Goal: Information Seeking & Learning: Learn about a topic

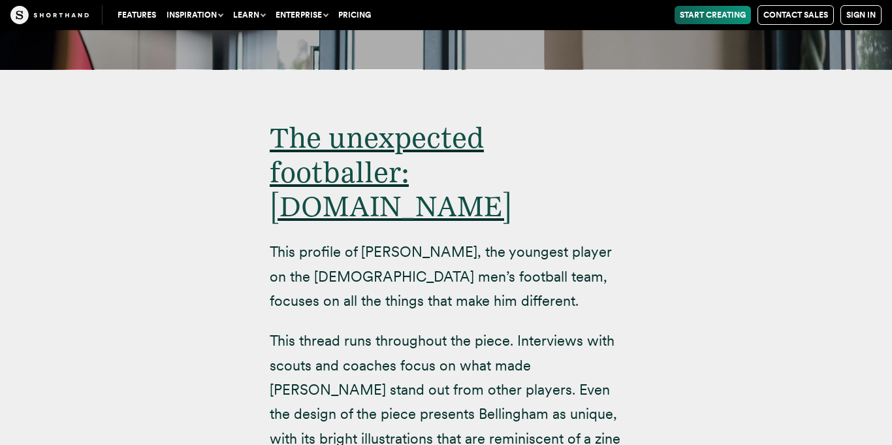
scroll to position [8144, 0]
click at [361, 239] on p "This profile of [PERSON_NAME], the youngest player on the [DEMOGRAPHIC_DATA] me…" at bounding box center [446, 275] width 353 height 73
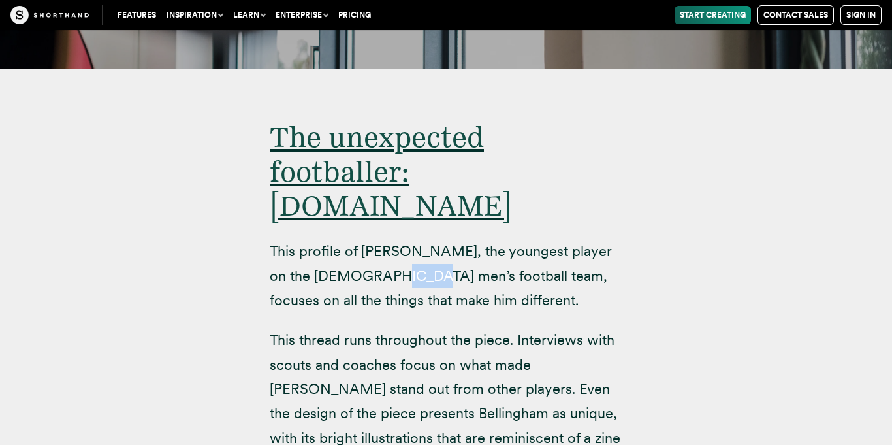
click at [361, 239] on p "This profile of [PERSON_NAME], the youngest player on the [DEMOGRAPHIC_DATA] me…" at bounding box center [446, 275] width 353 height 73
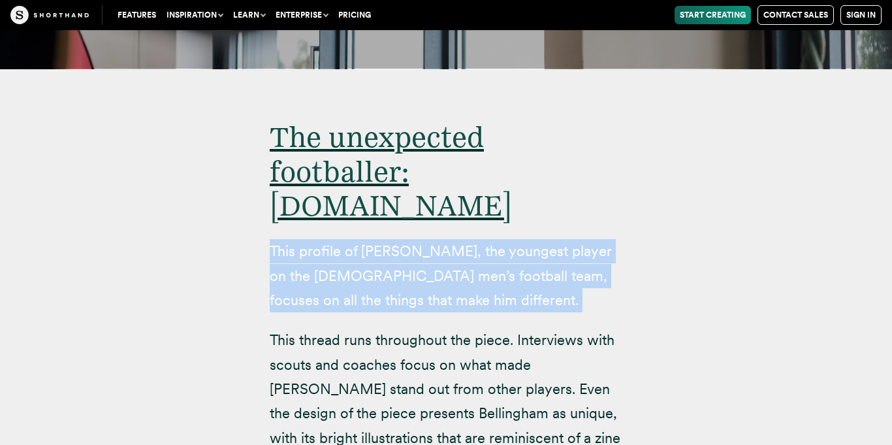
click at [361, 239] on p "This profile of [PERSON_NAME], the youngest player on the [DEMOGRAPHIC_DATA] me…" at bounding box center [446, 275] width 353 height 73
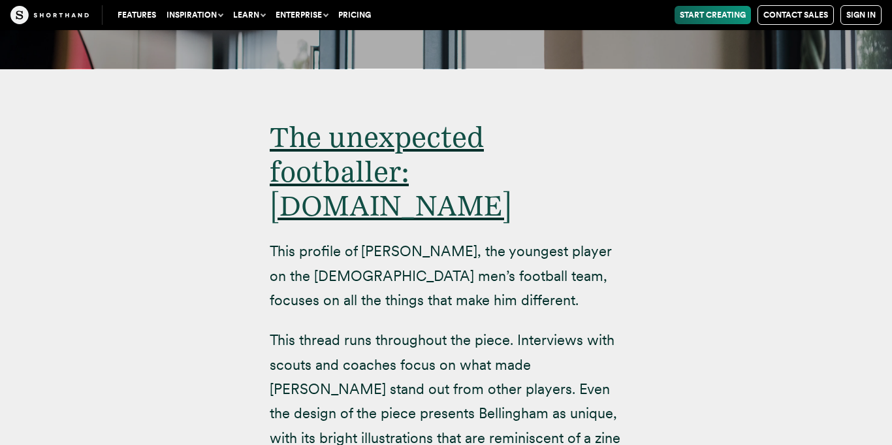
click at [324, 328] on p "This thread runs throughout the piece. Interviews with scouts and coaches focus…" at bounding box center [446, 401] width 353 height 146
click at [327, 328] on p "This thread runs throughout the piece. Interviews with scouts and coaches focus…" at bounding box center [446, 401] width 353 height 146
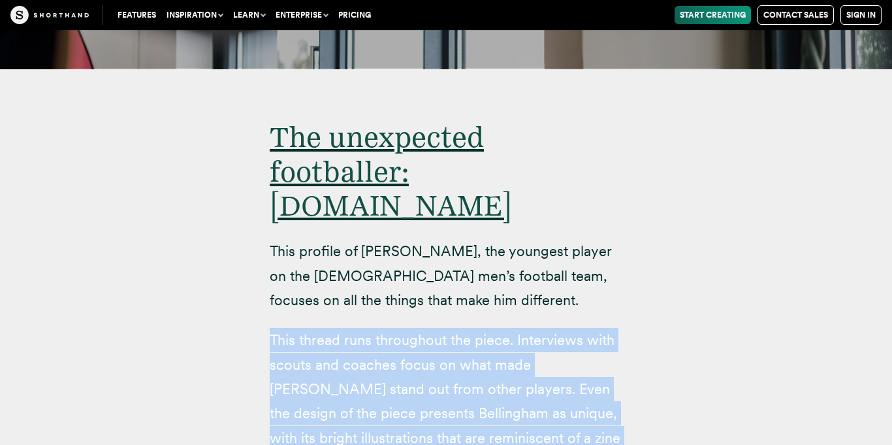
click at [327, 328] on p "This thread runs throughout the piece. Interviews with scouts and coaches focus…" at bounding box center [446, 401] width 353 height 146
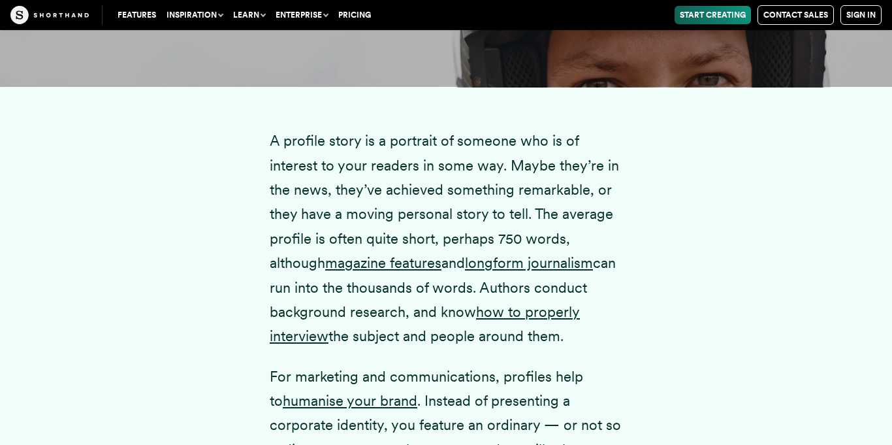
scroll to position [1636, 0]
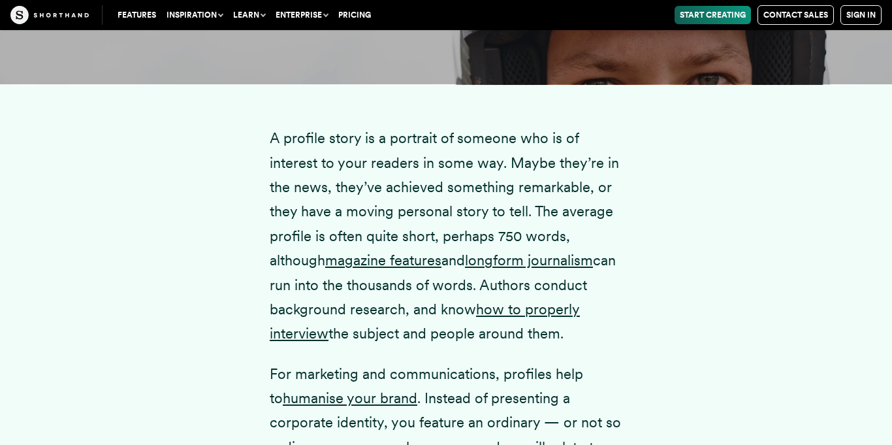
click at [444, 255] on p "A profile story is a portrait of someone who is of interest to your readers in …" at bounding box center [446, 236] width 353 height 220
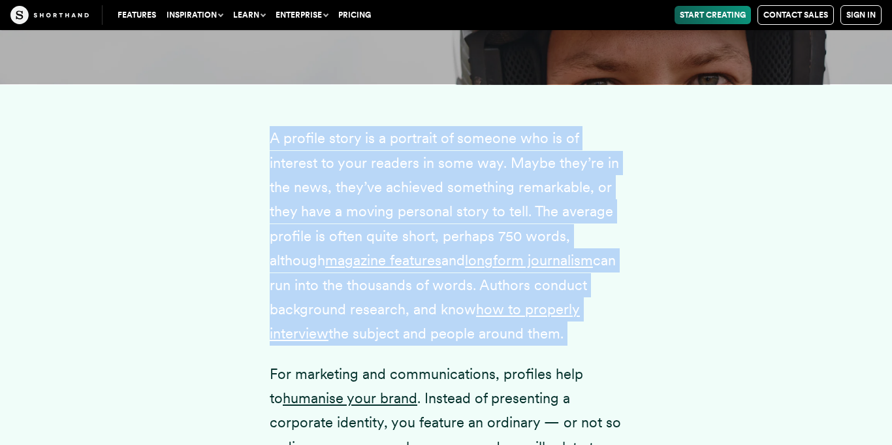
click at [444, 255] on p "A profile story is a portrait of someone who is of interest to your readers in …" at bounding box center [446, 236] width 353 height 220
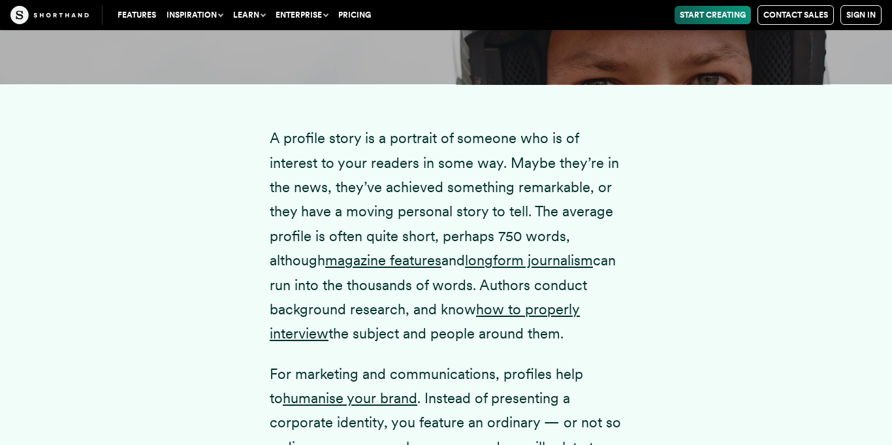
click at [423, 310] on p "A profile story is a portrait of someone who is of interest to your readers in …" at bounding box center [446, 236] width 353 height 220
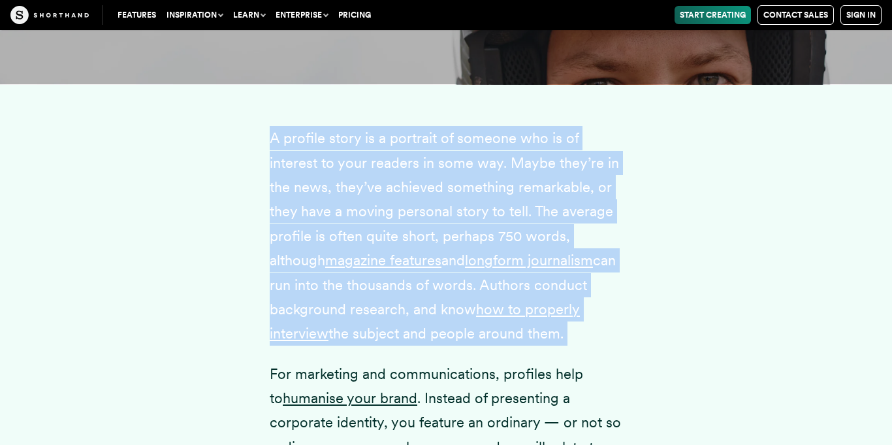
click at [423, 310] on p "A profile story is a portrait of someone who is of interest to your readers in …" at bounding box center [446, 236] width 353 height 220
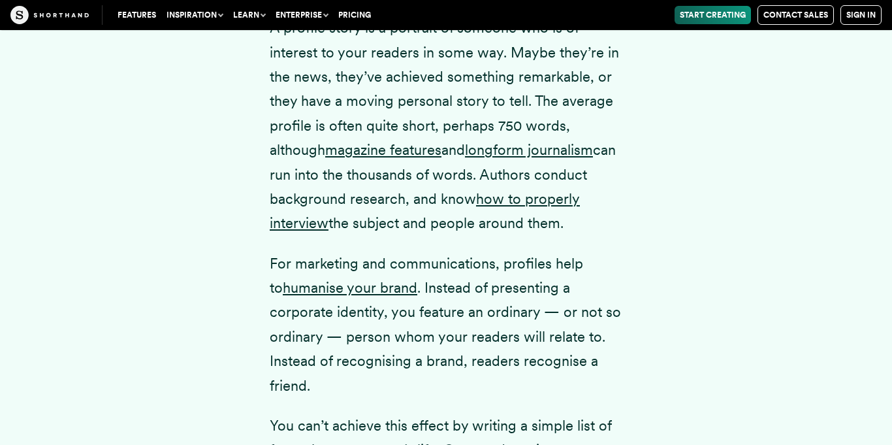
scroll to position [1747, 0]
click at [419, 293] on p "For marketing and communications, profiles help to humanise your brand . Instea…" at bounding box center [446, 324] width 353 height 146
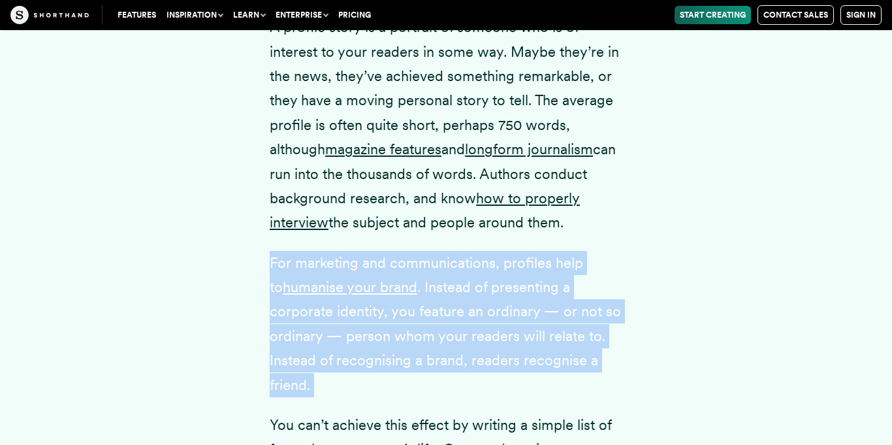
click at [419, 293] on p "For marketing and communications, profiles help to humanise your brand . Instea…" at bounding box center [446, 324] width 353 height 146
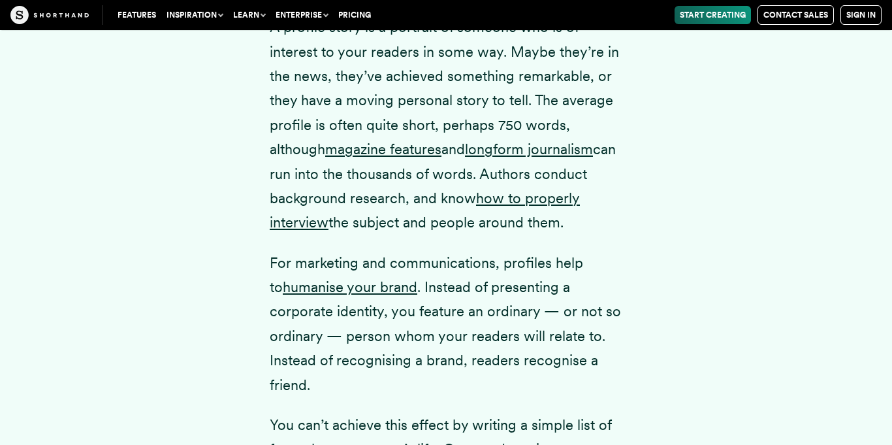
click at [425, 319] on p "For marketing and communications, profiles help to humanise your brand . Instea…" at bounding box center [446, 324] width 353 height 146
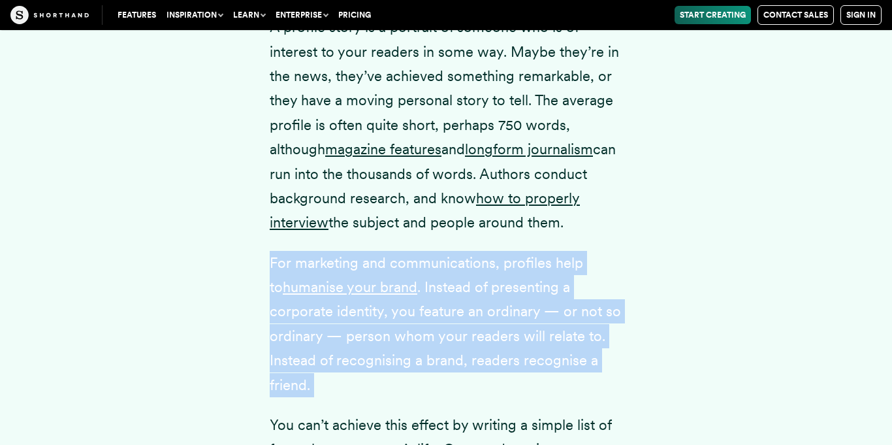
click at [423, 338] on p "For marketing and communications, profiles help to humanise your brand . Instea…" at bounding box center [446, 324] width 353 height 146
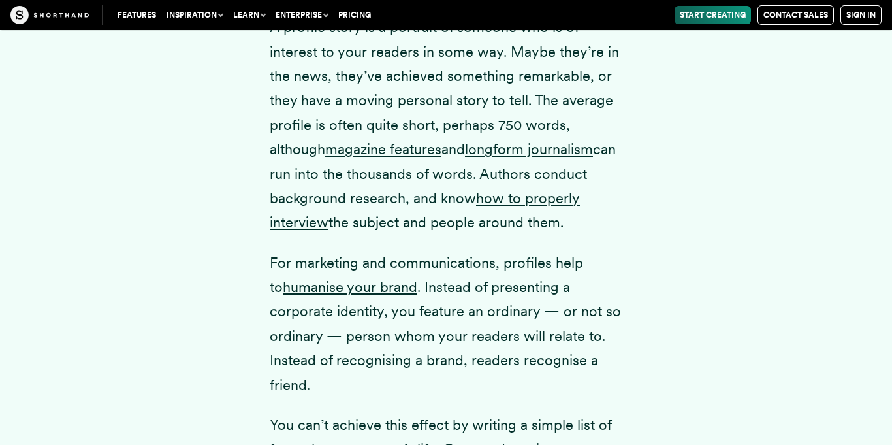
click at [423, 364] on p "For marketing and communications, profiles help to humanise your brand . Instea…" at bounding box center [446, 324] width 353 height 146
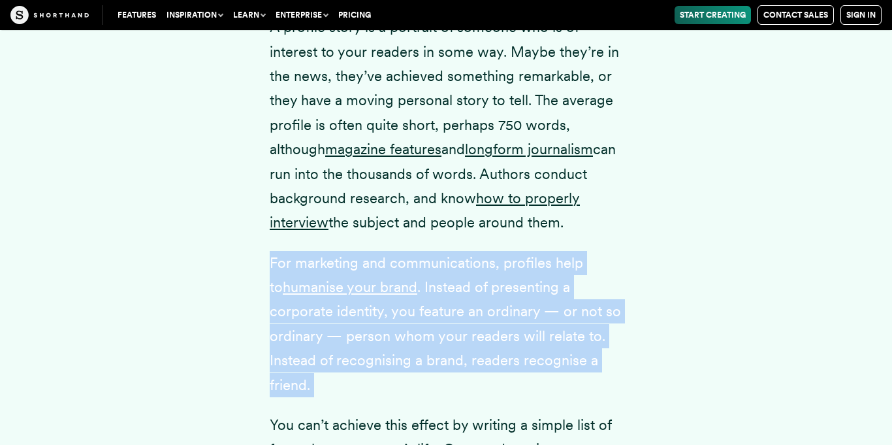
click at [423, 364] on p "For marketing and communications, profiles help to humanise your brand . Instea…" at bounding box center [446, 324] width 353 height 146
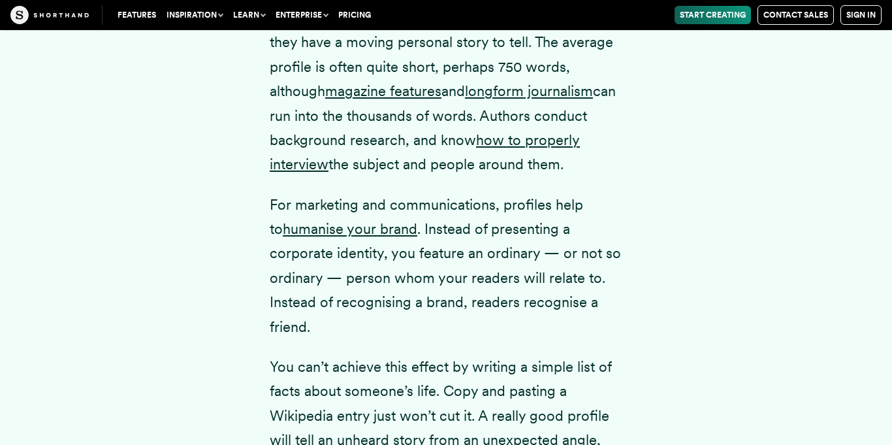
scroll to position [1806, 0]
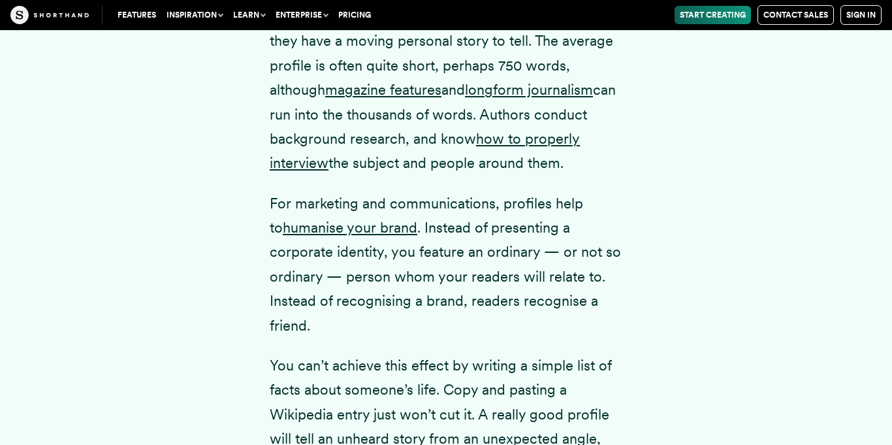
click at [433, 315] on p "For marketing and communications, profiles help to humanise your brand . Instea…" at bounding box center [446, 264] width 353 height 146
click at [429, 326] on p "For marketing and communications, profiles help to humanise your brand . Instea…" at bounding box center [446, 264] width 353 height 146
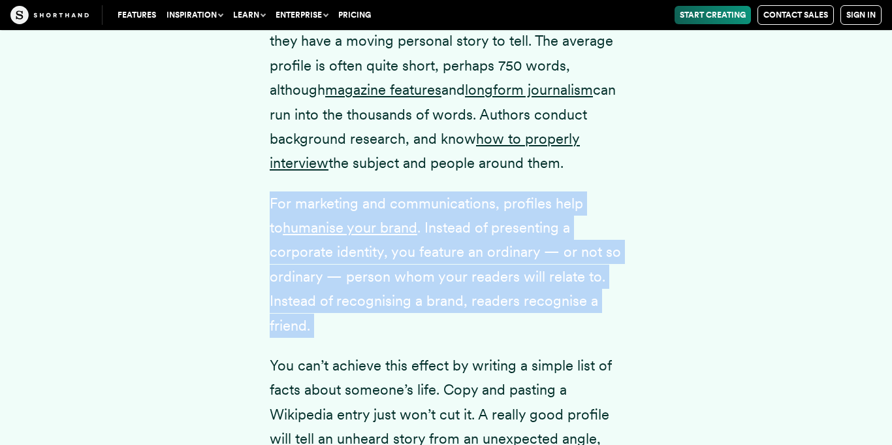
click at [429, 326] on p "For marketing and communications, profiles help to humanise your brand . Instea…" at bounding box center [446, 264] width 353 height 146
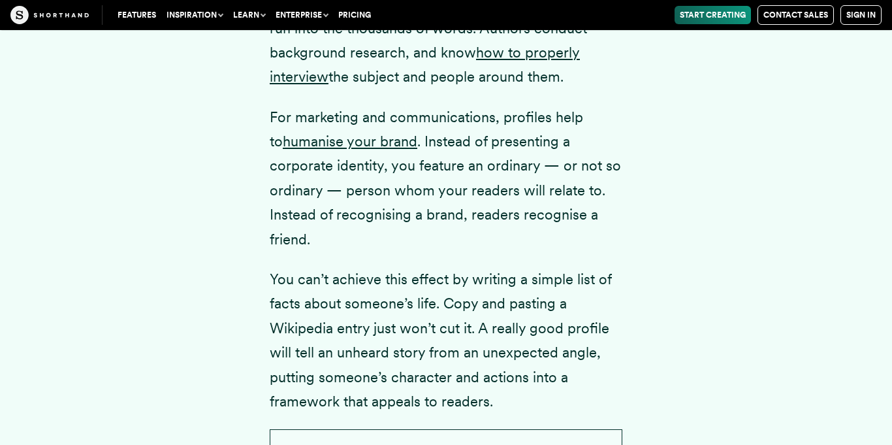
scroll to position [1894, 0]
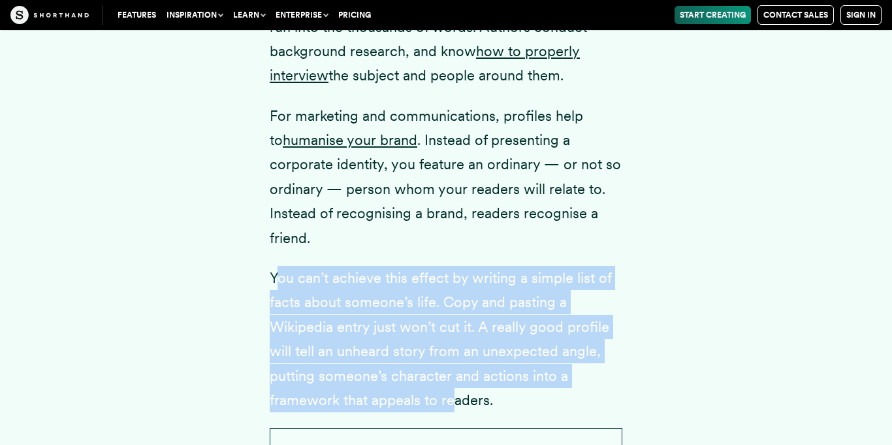
drag, startPoint x: 278, startPoint y: 277, endPoint x: 451, endPoint y: 389, distance: 205.5
click at [451, 389] on p "You can’t achieve this effect by writing a simple list of facts about someone’s…" at bounding box center [446, 339] width 353 height 146
click at [502, 393] on p "You can’t achieve this effect by writing a simple list of facts about someone’s…" at bounding box center [446, 339] width 353 height 146
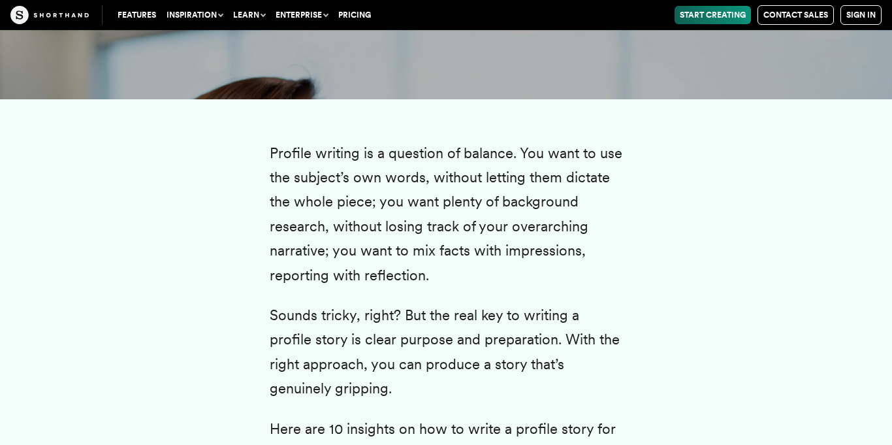
scroll to position [2590, 0]
click at [489, 179] on p "Profile writing is a question of balance. You want to use the subject’s own wor…" at bounding box center [446, 213] width 353 height 146
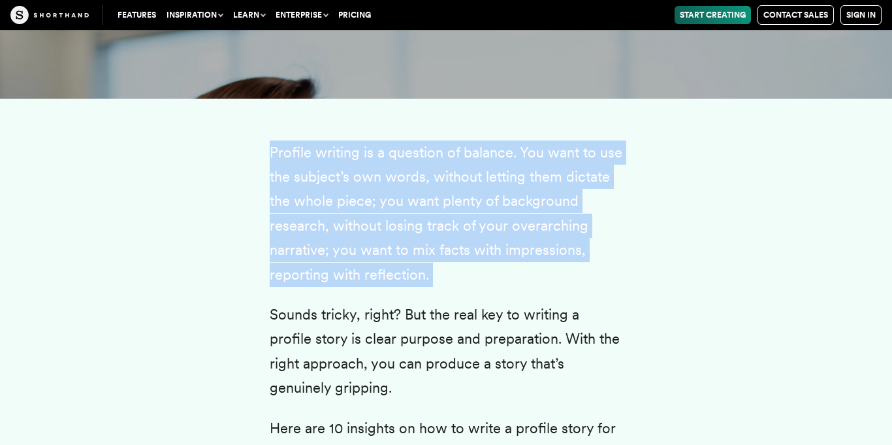
click at [489, 179] on p "Profile writing is a question of balance. You want to use the subject’s own wor…" at bounding box center [446, 213] width 353 height 146
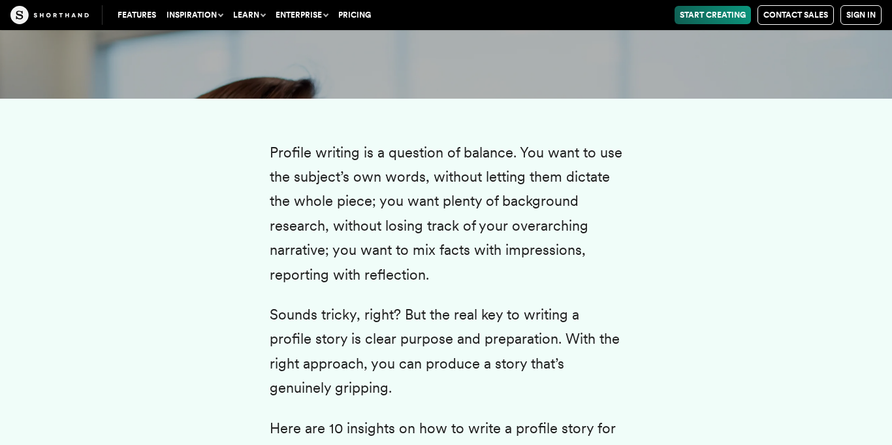
click at [489, 179] on p "Profile writing is a question of balance. You want to use the subject’s own wor…" at bounding box center [446, 213] width 353 height 146
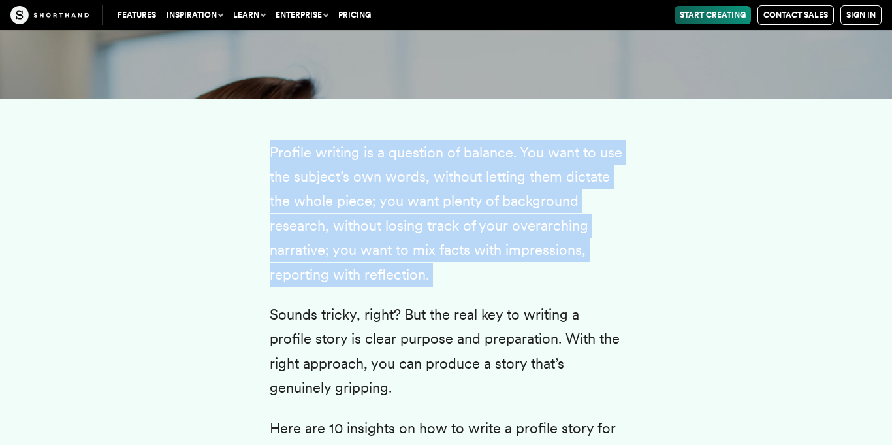
click at [489, 179] on p "Profile writing is a question of balance. You want to use the subject’s own wor…" at bounding box center [446, 213] width 353 height 146
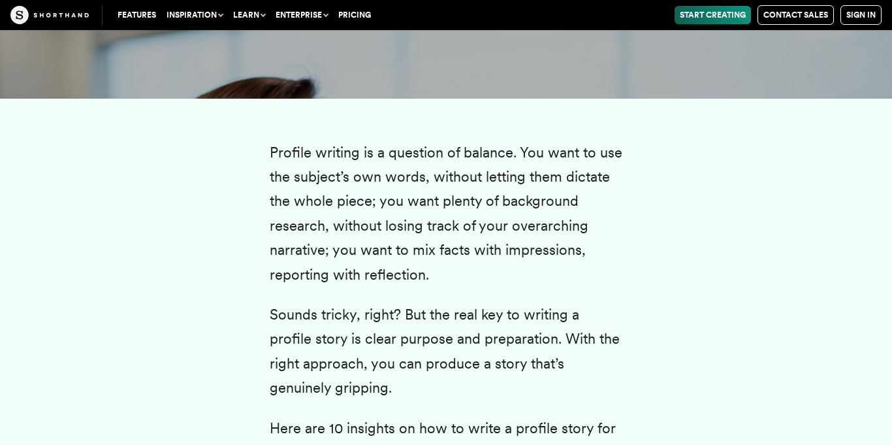
click at [489, 179] on p "Profile writing is a question of balance. You want to use the subject’s own wor…" at bounding box center [446, 213] width 353 height 146
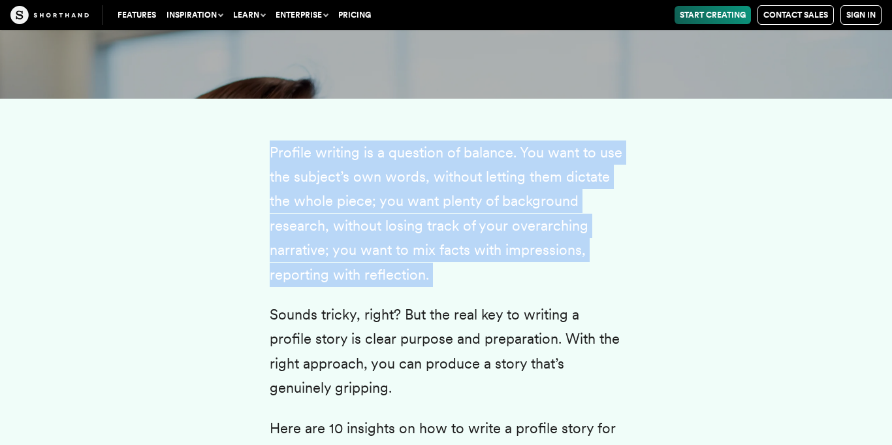
click at [489, 179] on p "Profile writing is a question of balance. You want to use the subject’s own wor…" at bounding box center [446, 213] width 353 height 146
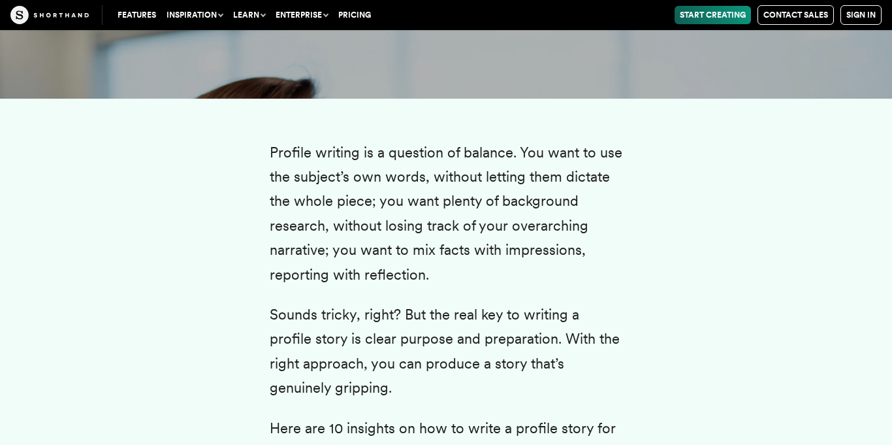
click at [489, 179] on p "Profile writing is a question of balance. You want to use the subject’s own wor…" at bounding box center [446, 213] width 353 height 146
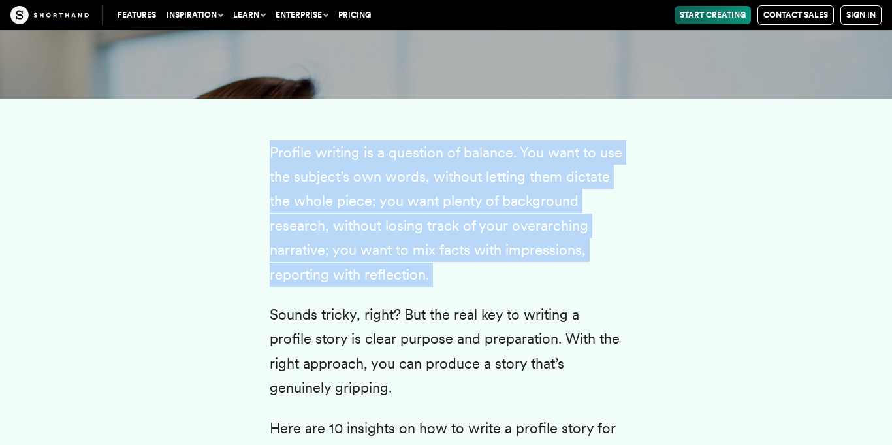
click at [489, 179] on p "Profile writing is a question of balance. You want to use the subject’s own wor…" at bounding box center [446, 213] width 353 height 146
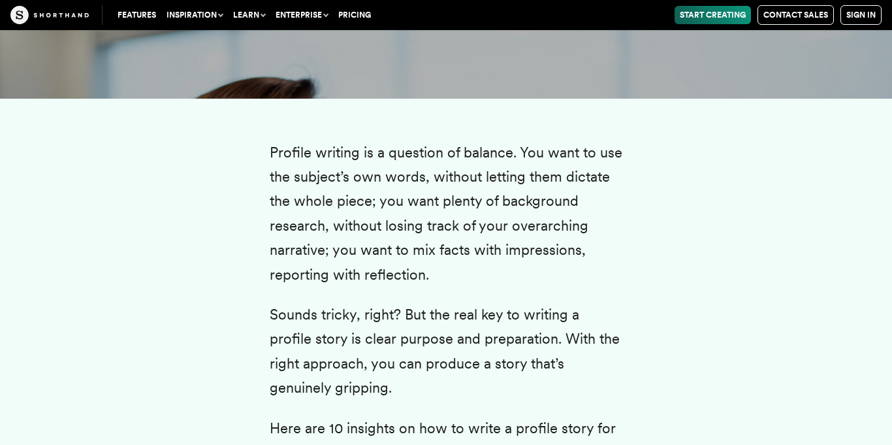
click at [489, 179] on p "Profile writing is a question of balance. You want to use the subject’s own wor…" at bounding box center [446, 213] width 353 height 146
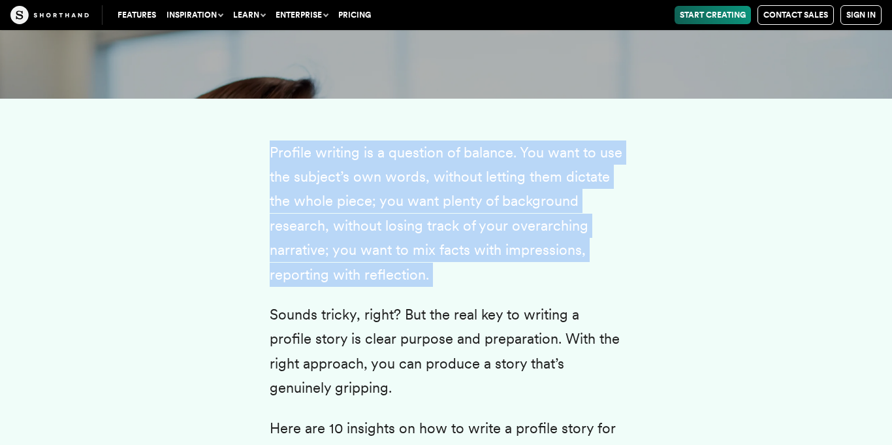
click at [489, 179] on p "Profile writing is a question of balance. You want to use the subject’s own wor…" at bounding box center [446, 213] width 353 height 146
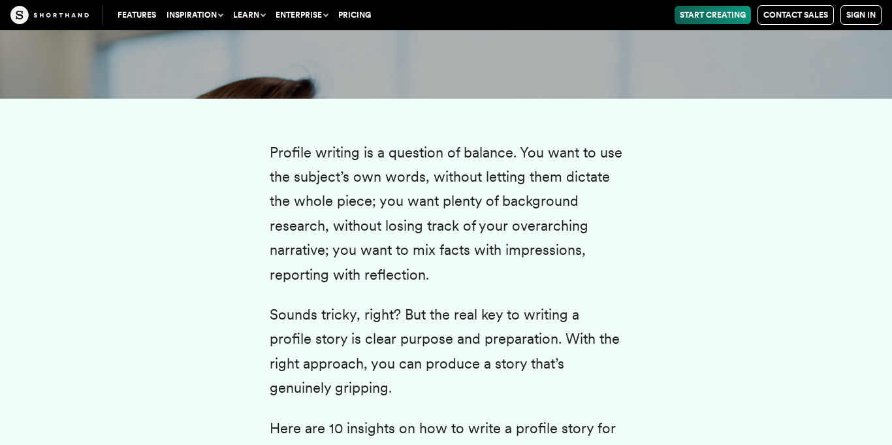
click at [489, 179] on p "Profile writing is a question of balance. You want to use the subject’s own wor…" at bounding box center [446, 213] width 353 height 146
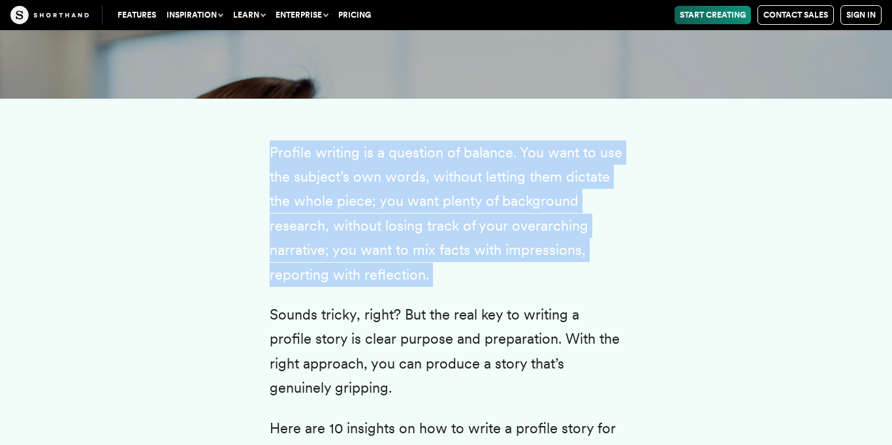
click at [489, 179] on p "Profile writing is a question of balance. You want to use the subject’s own wor…" at bounding box center [446, 213] width 353 height 146
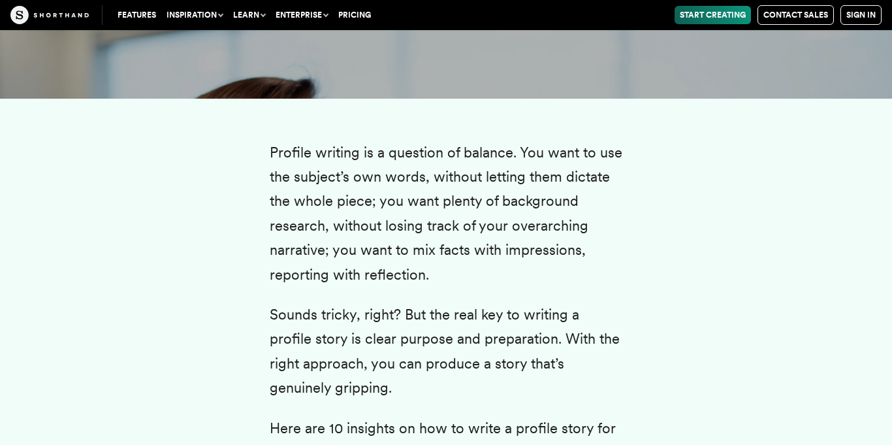
click at [489, 179] on p "Profile writing is a question of balance. You want to use the subject’s own wor…" at bounding box center [446, 213] width 353 height 146
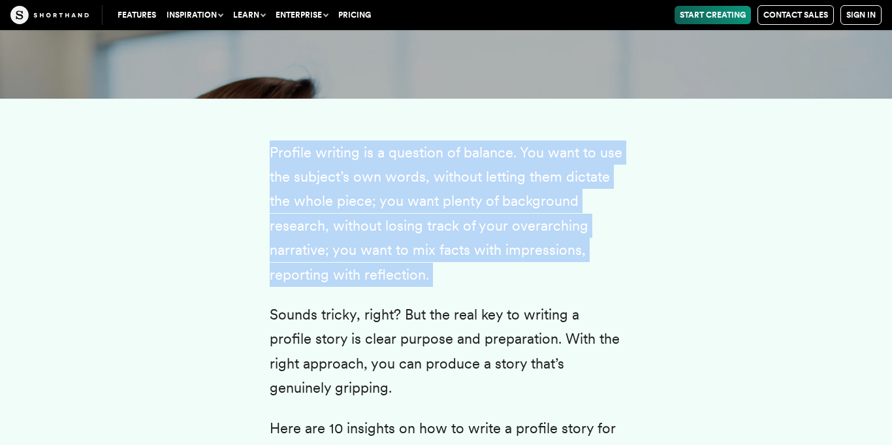
click at [489, 179] on p "Profile writing is a question of balance. You want to use the subject’s own wor…" at bounding box center [446, 213] width 353 height 146
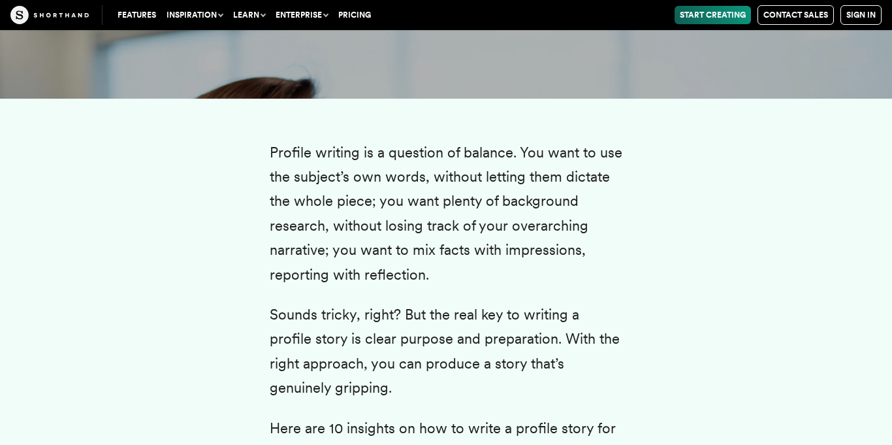
click at [489, 179] on p "Profile writing is a question of balance. You want to use the subject’s own wor…" at bounding box center [446, 213] width 353 height 146
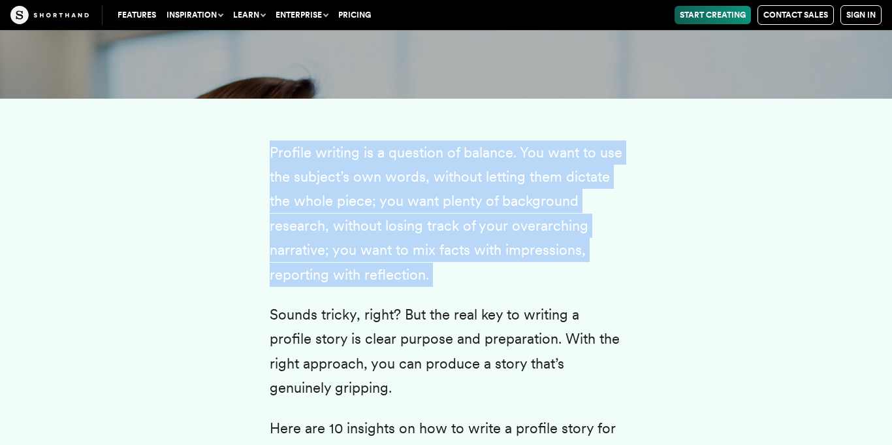
click at [489, 179] on p "Profile writing is a question of balance. You want to use the subject’s own wor…" at bounding box center [446, 213] width 353 height 146
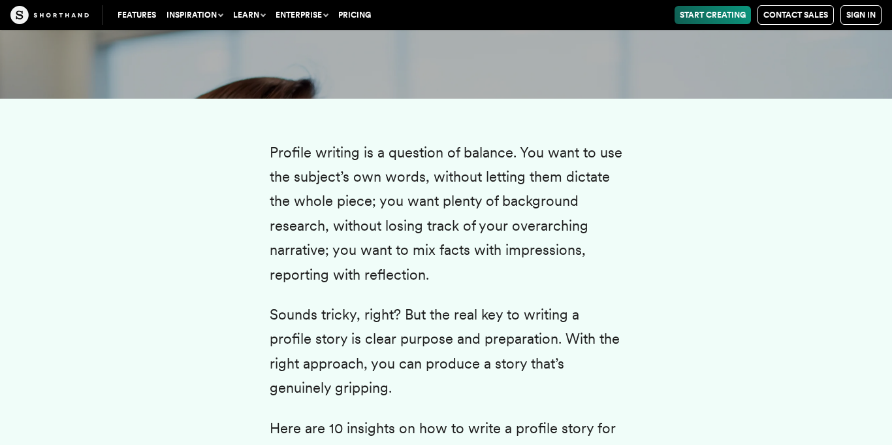
click at [489, 179] on p "Profile writing is a question of balance. You want to use the subject’s own wor…" at bounding box center [446, 213] width 353 height 146
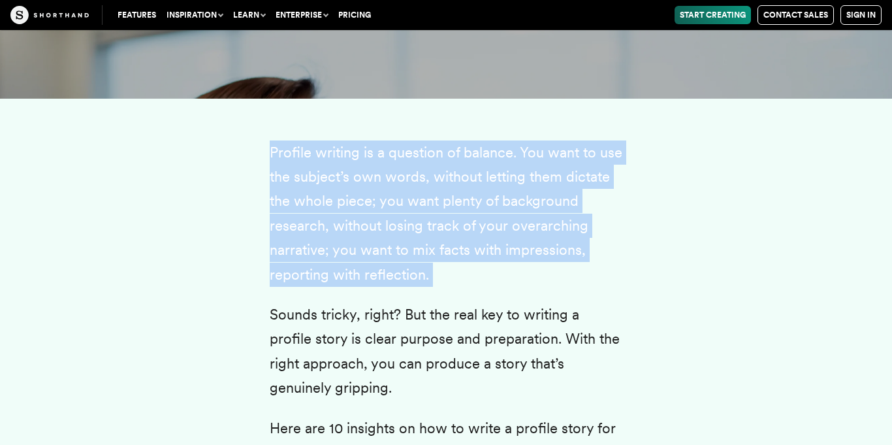
click at [489, 179] on p "Profile writing is a question of balance. You want to use the subject’s own wor…" at bounding box center [446, 213] width 353 height 146
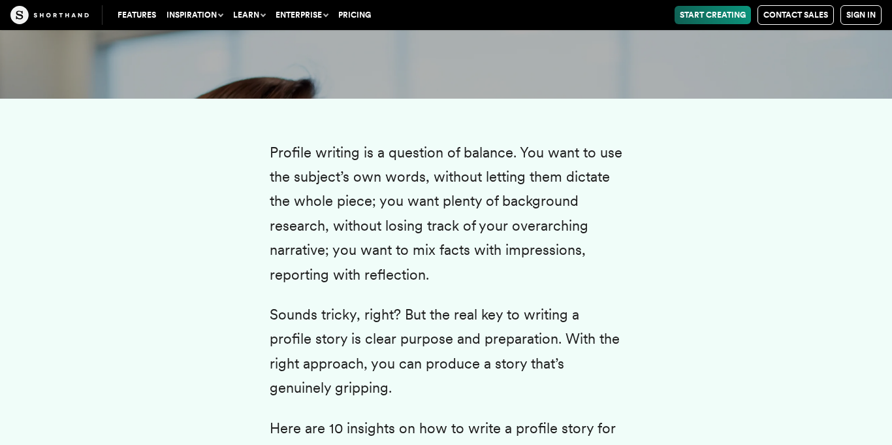
click at [489, 179] on p "Profile writing is a question of balance. You want to use the subject’s own wor…" at bounding box center [446, 213] width 353 height 146
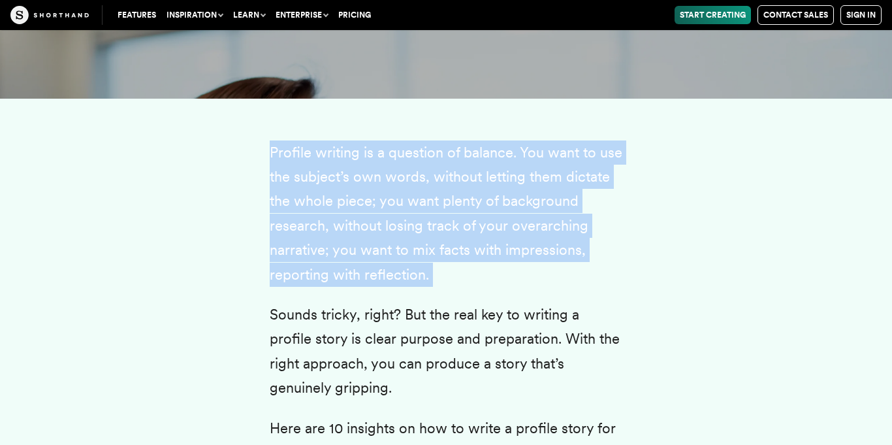
click at [489, 179] on p "Profile writing is a question of balance. You want to use the subject’s own wor…" at bounding box center [446, 213] width 353 height 146
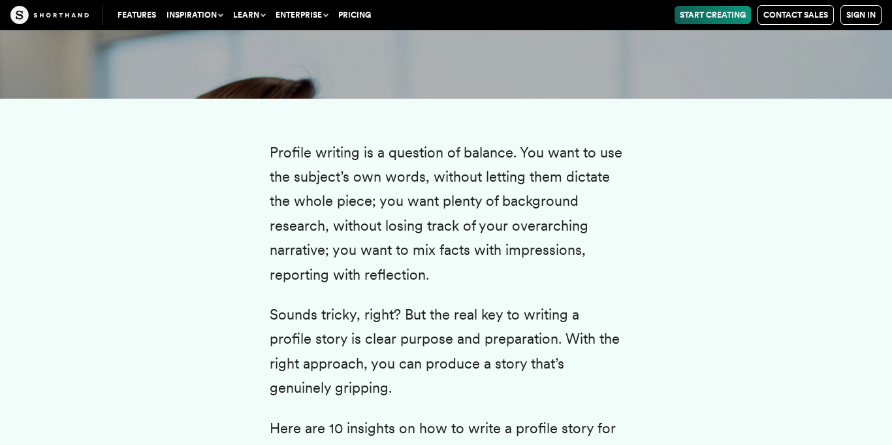
click at [489, 179] on p "Profile writing is a question of balance. You want to use the subject’s own wor…" at bounding box center [446, 213] width 353 height 146
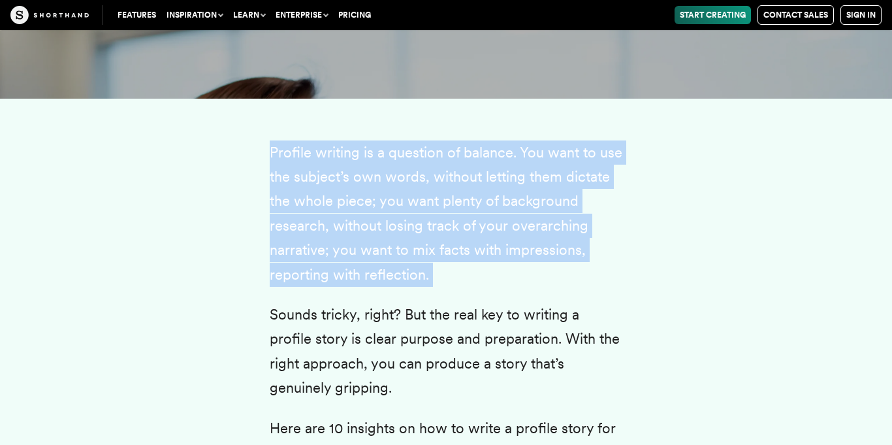
click at [489, 179] on p "Profile writing is a question of balance. You want to use the subject’s own wor…" at bounding box center [446, 213] width 353 height 146
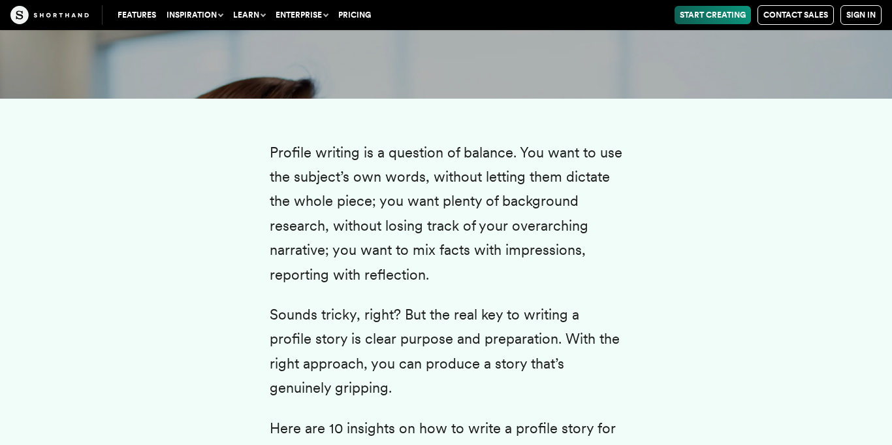
click at [489, 179] on p "Profile writing is a question of balance. You want to use the subject’s own wor…" at bounding box center [446, 213] width 353 height 146
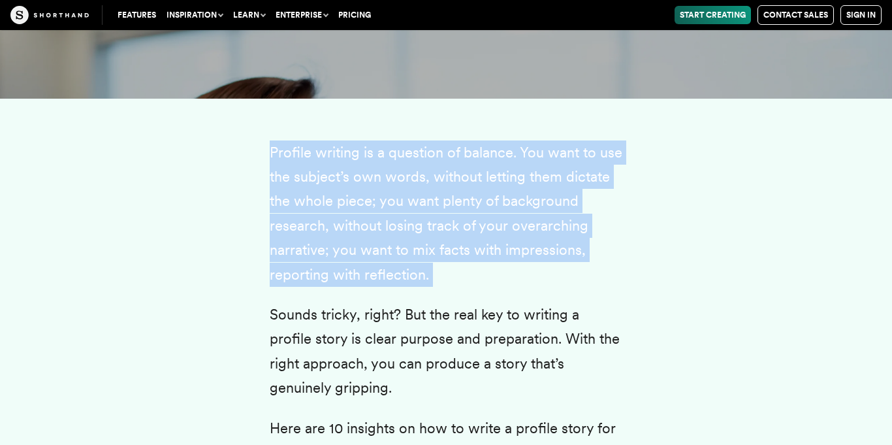
click at [489, 179] on p "Profile writing is a question of balance. You want to use the subject’s own wor…" at bounding box center [446, 213] width 353 height 146
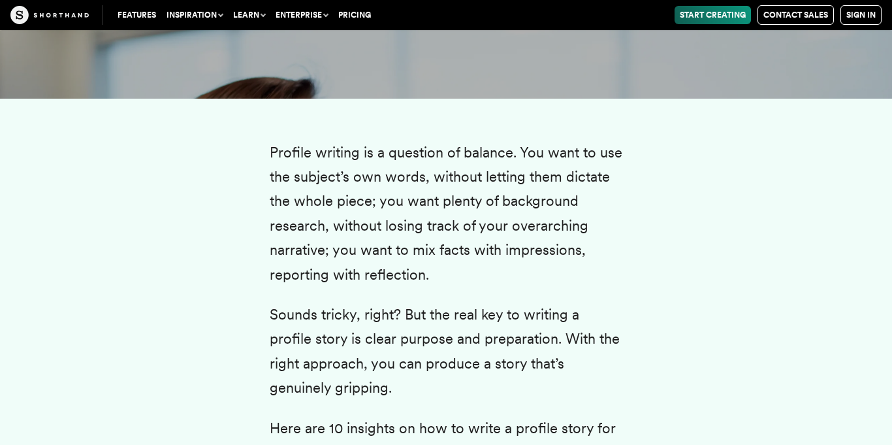
click at [417, 257] on p "Profile writing is a question of balance. You want to use the subject’s own wor…" at bounding box center [446, 213] width 353 height 146
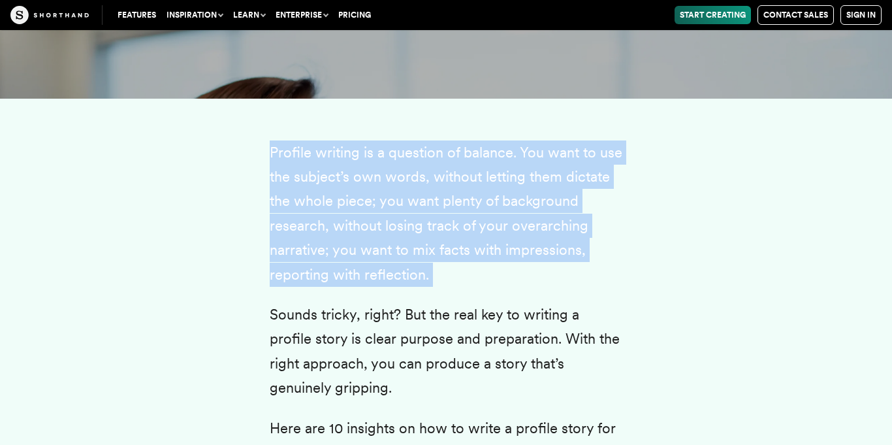
click at [417, 257] on p "Profile writing is a question of balance. You want to use the subject’s own wor…" at bounding box center [446, 213] width 353 height 146
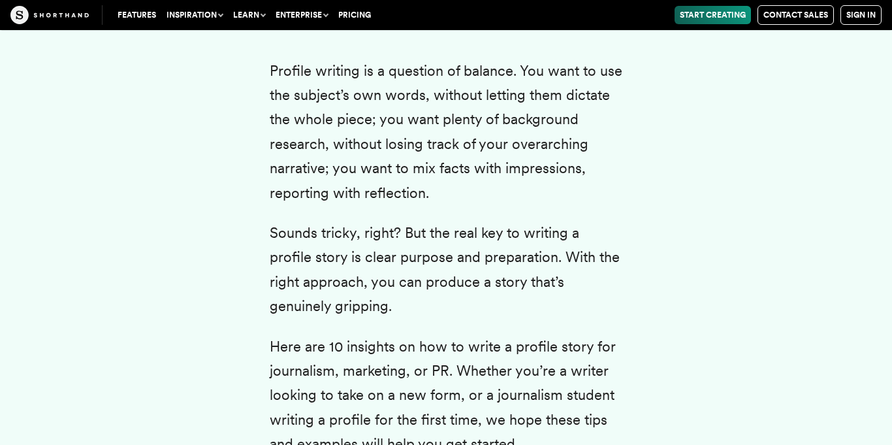
scroll to position [2678, 0]
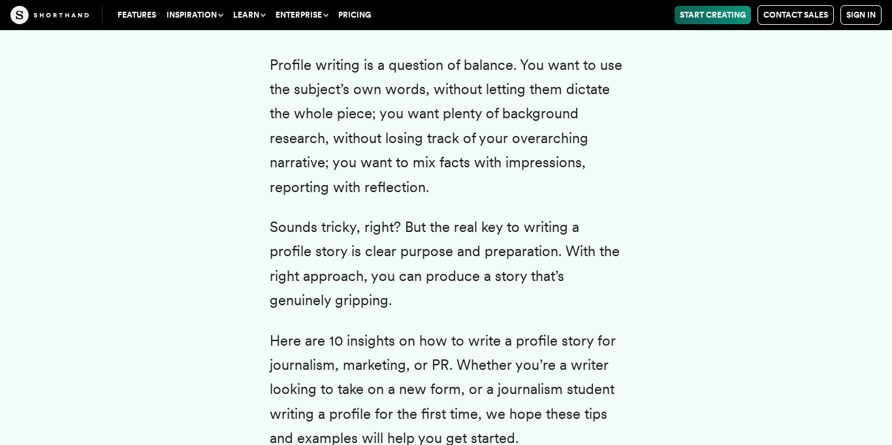
click at [408, 229] on p "Sounds tricky, right? But the real key to writing a profile story is clear purp…" at bounding box center [446, 264] width 353 height 98
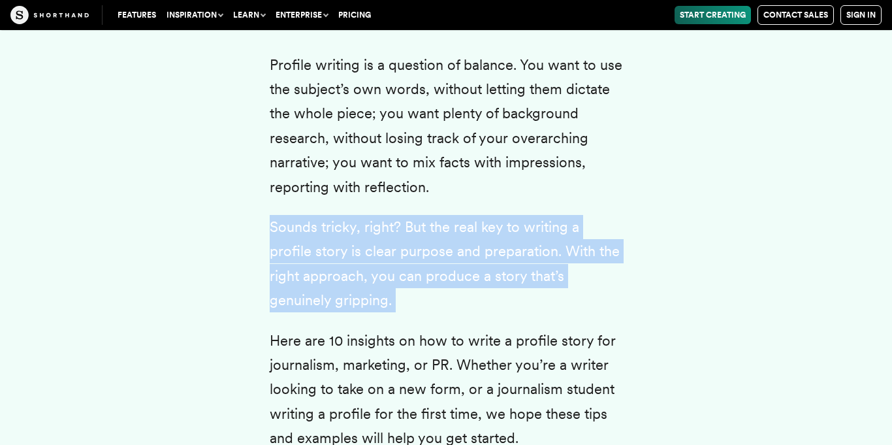
click at [408, 229] on p "Sounds tricky, right? But the real key to writing a profile story is clear purp…" at bounding box center [446, 264] width 353 height 98
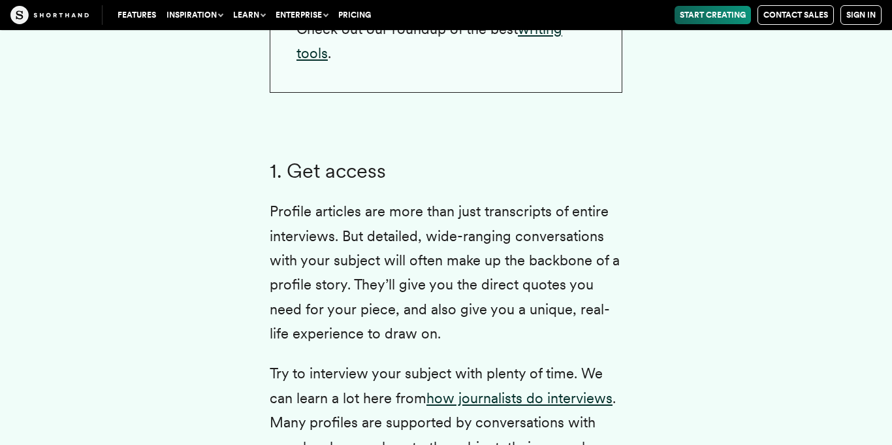
scroll to position [3185, 0]
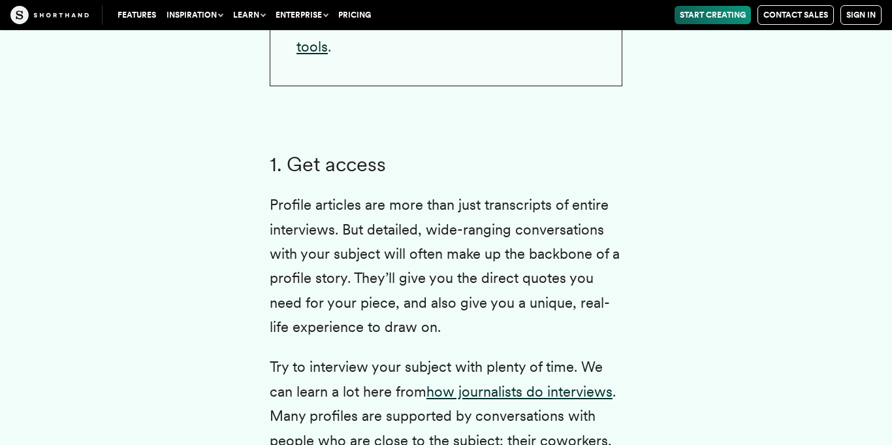
click at [316, 206] on p "Profile articles are more than just transcripts of entire interviews. But detai…" at bounding box center [446, 266] width 353 height 146
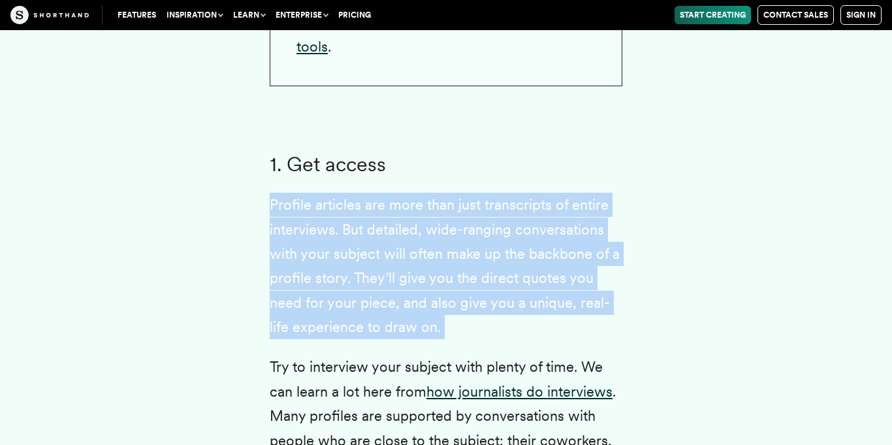
click at [316, 206] on p "Profile articles are more than just transcripts of entire interviews. But detai…" at bounding box center [446, 266] width 353 height 146
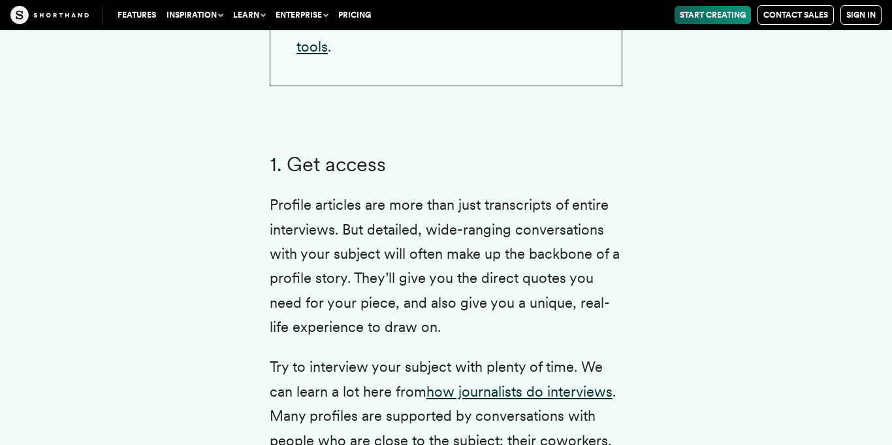
click at [314, 221] on p "Profile articles are more than just transcripts of entire interviews. But detai…" at bounding box center [446, 266] width 353 height 146
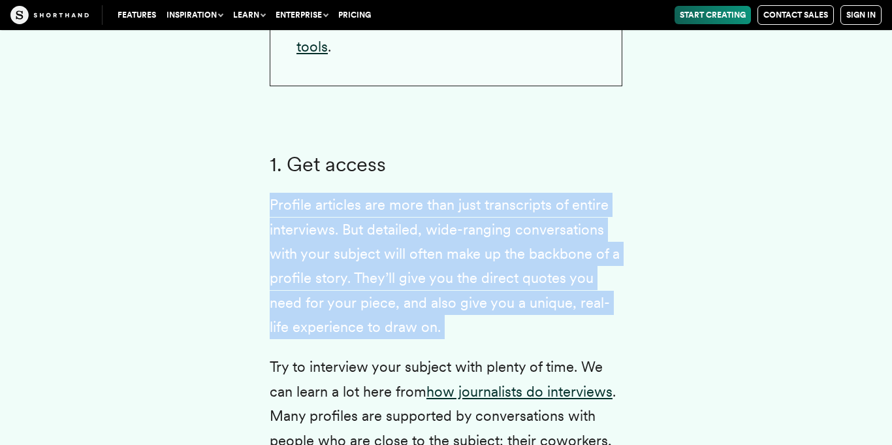
click at [314, 221] on p "Profile articles are more than just transcripts of entire interviews. But detai…" at bounding box center [446, 266] width 353 height 146
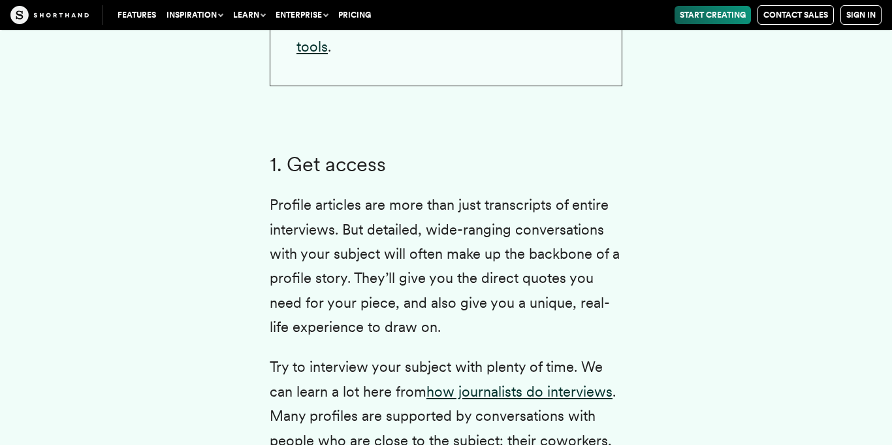
click at [313, 252] on p "Profile articles are more than just transcripts of entire interviews. But detai…" at bounding box center [446, 266] width 353 height 146
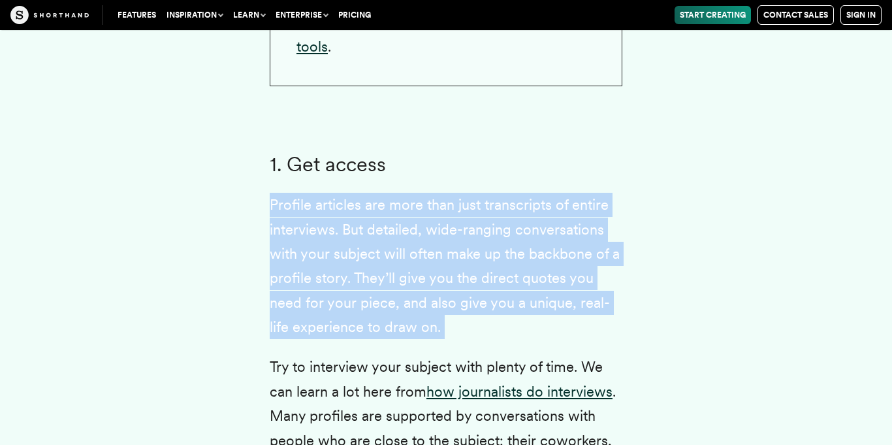
click at [313, 252] on p "Profile articles are more than just transcripts of entire interviews. But detai…" at bounding box center [446, 266] width 353 height 146
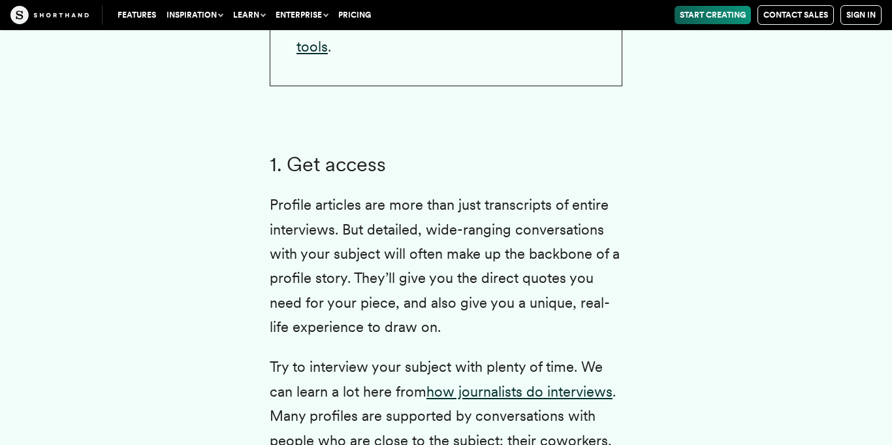
click at [348, 280] on p "Profile articles are more than just transcripts of entire interviews. But detai…" at bounding box center [446, 266] width 353 height 146
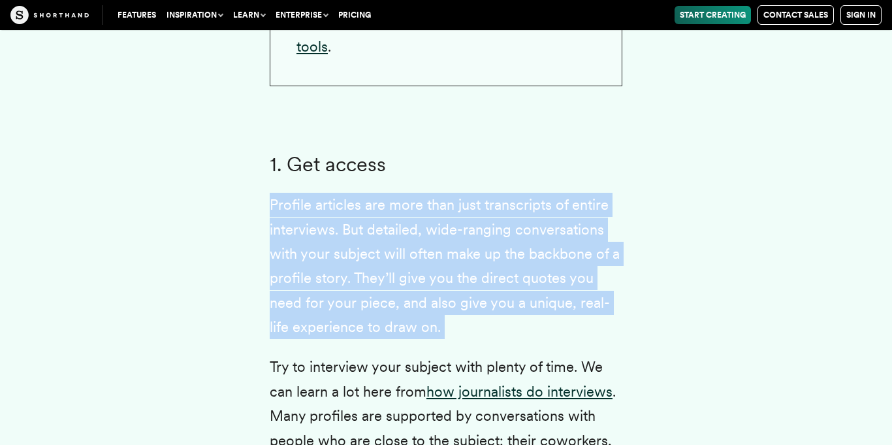
click at [348, 280] on p "Profile articles are more than just transcripts of entire interviews. But detai…" at bounding box center [446, 266] width 353 height 146
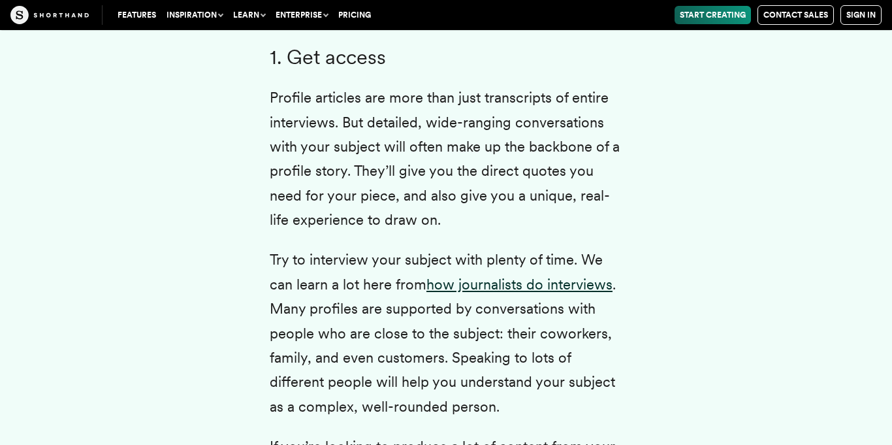
scroll to position [3293, 0]
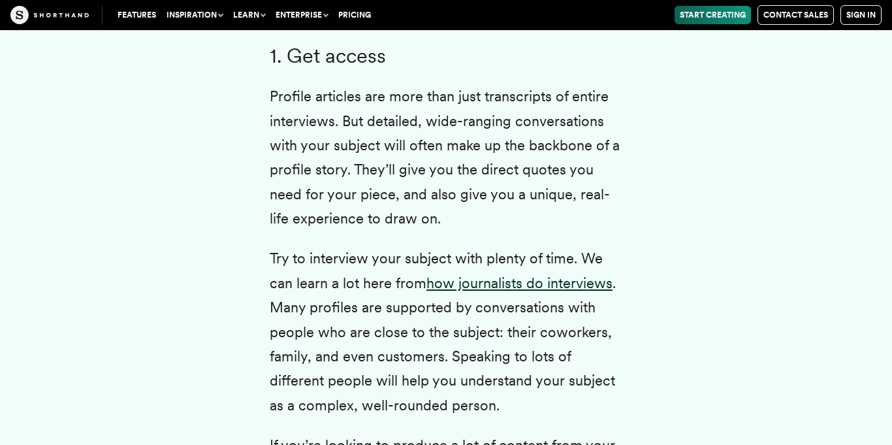
click at [292, 265] on p "Try to interview your subject with plenty of time. We can learn a lot here from…" at bounding box center [446, 331] width 353 height 171
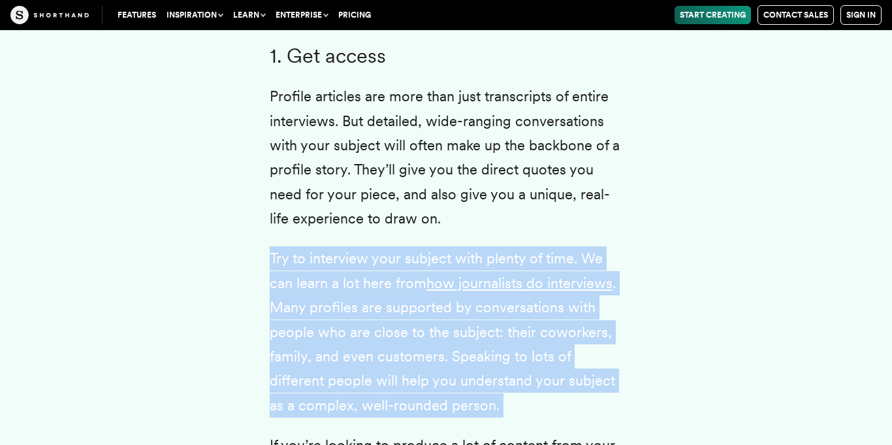
click at [292, 265] on p "Try to interview your subject with plenty of time. We can learn a lot here from…" at bounding box center [446, 331] width 353 height 171
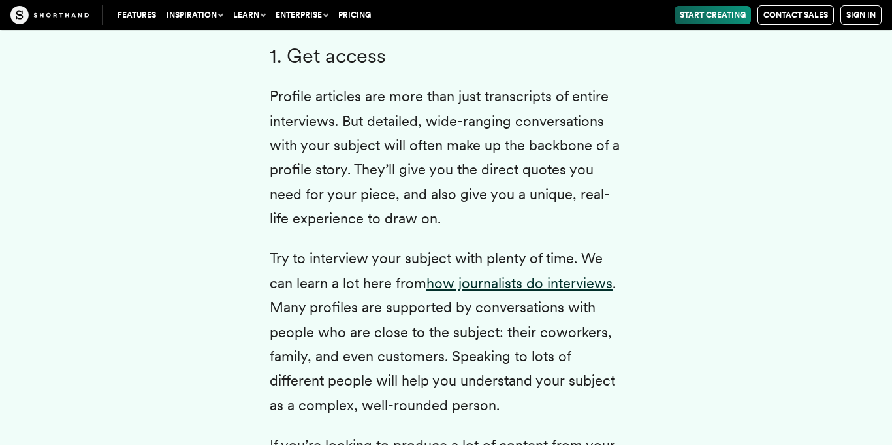
click at [290, 310] on p "Try to interview your subject with plenty of time. We can learn a lot here from…" at bounding box center [446, 331] width 353 height 171
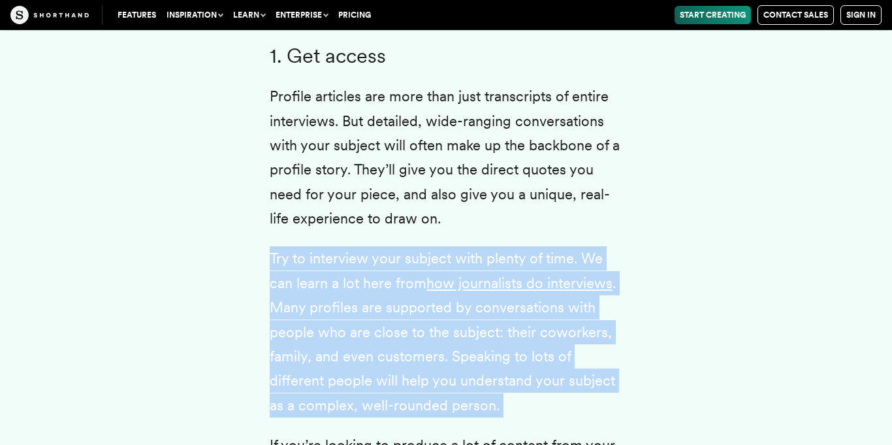
click at [290, 310] on p "Try to interview your subject with plenty of time. We can learn a lot here from…" at bounding box center [446, 331] width 353 height 171
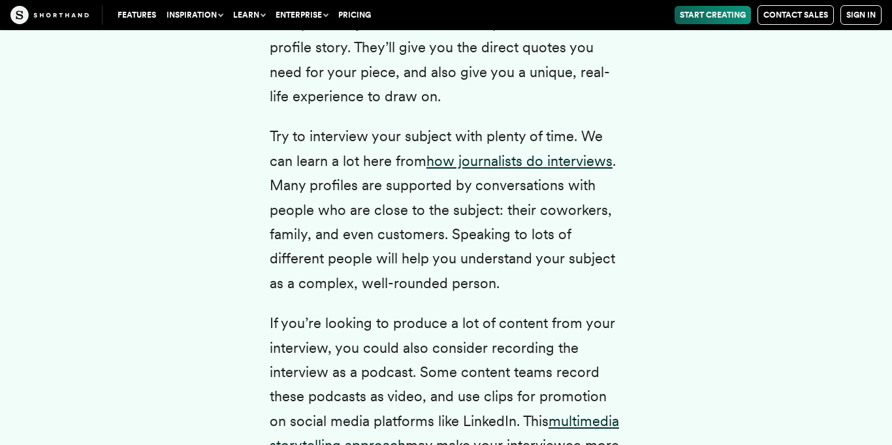
scroll to position [3421, 0]
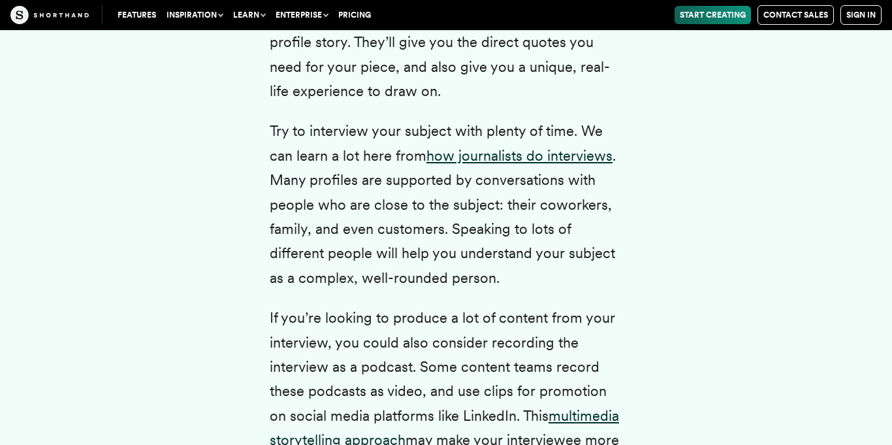
click at [278, 314] on p "If you’re looking to produce a lot of content from your interview, you could al…" at bounding box center [446, 403] width 353 height 195
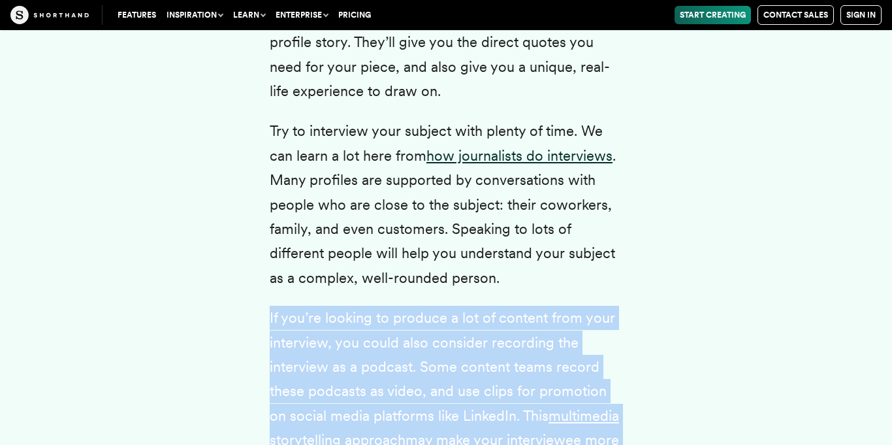
click at [278, 314] on p "If you’re looking to produce a lot of content from your interview, you could al…" at bounding box center [446, 403] width 353 height 195
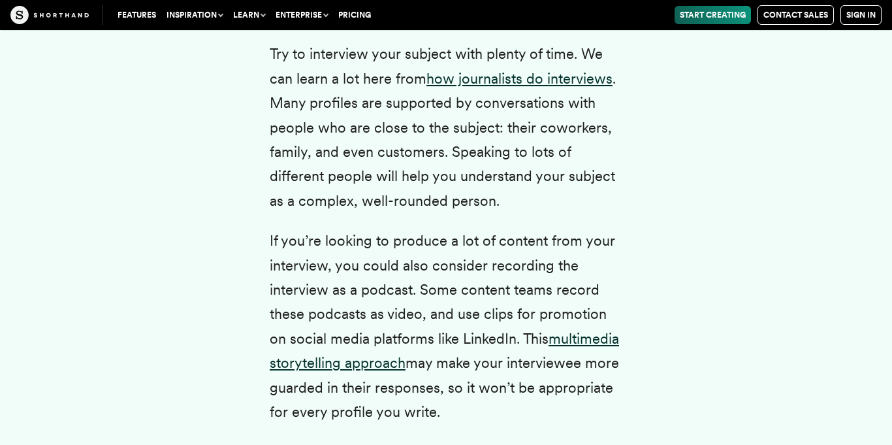
scroll to position [3500, 0]
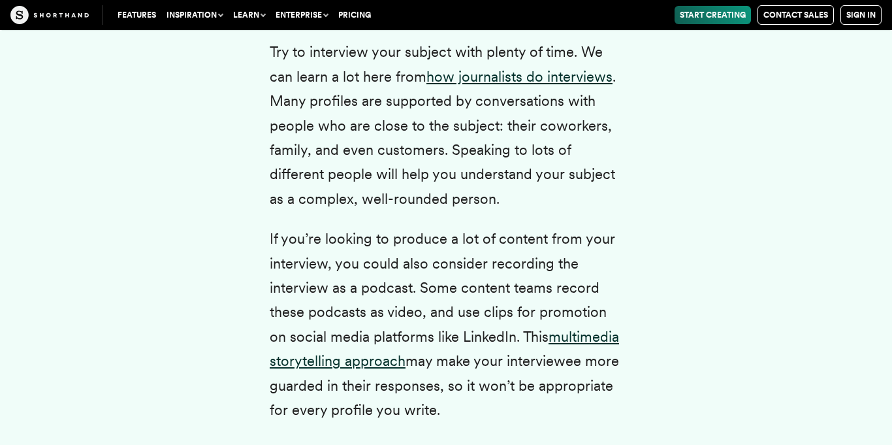
click at [298, 302] on p "If you’re looking to produce a lot of content from your interview, you could al…" at bounding box center [446, 324] width 353 height 195
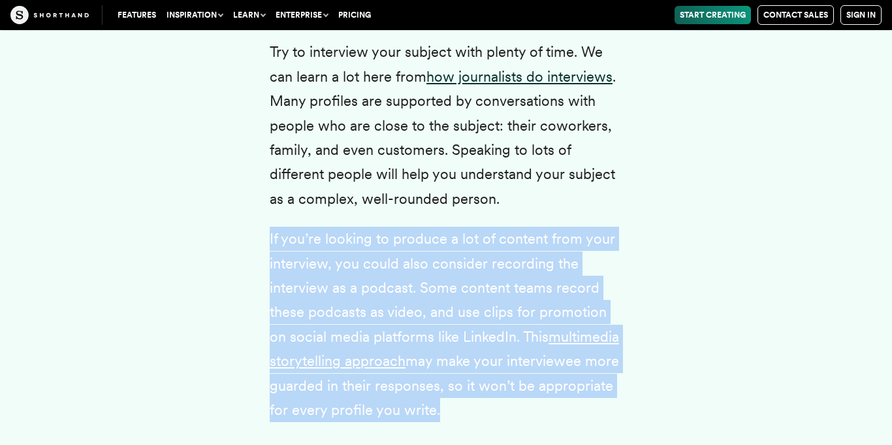
click at [298, 302] on p "If you’re looking to produce a lot of content from your interview, you could al…" at bounding box center [446, 324] width 353 height 195
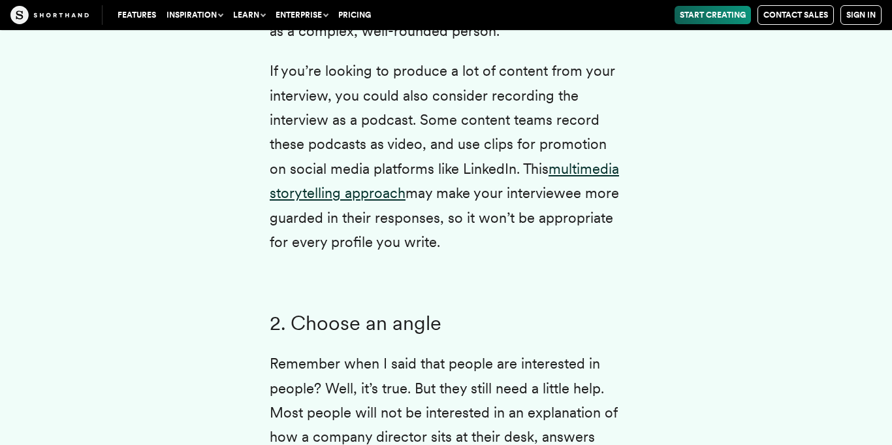
scroll to position [3679, 0]
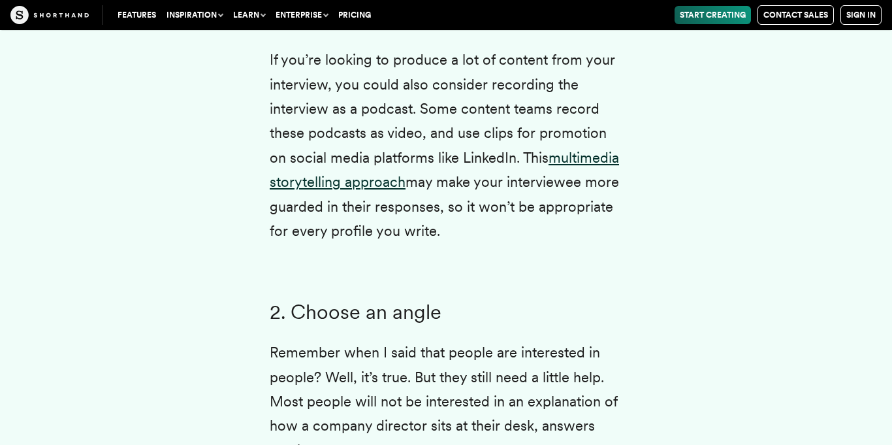
click at [380, 221] on p "If you’re looking to produce a lot of content from your interview, you could al…" at bounding box center [446, 145] width 353 height 195
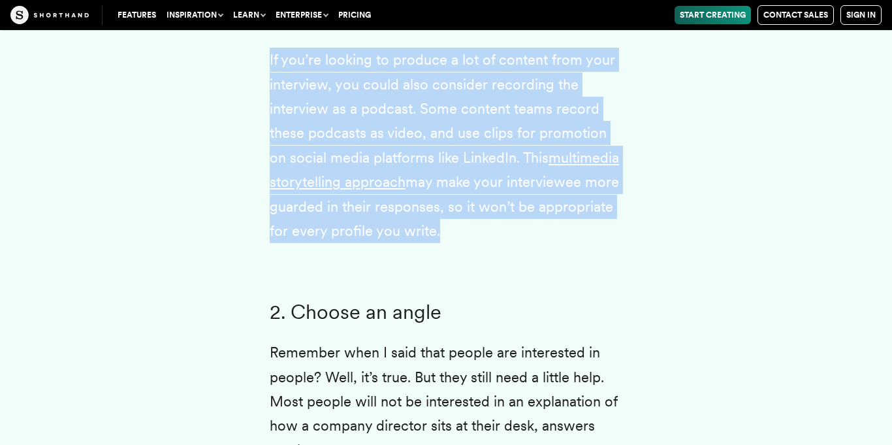
click at [380, 221] on p "If you’re looking to produce a lot of content from your interview, you could al…" at bounding box center [446, 145] width 353 height 195
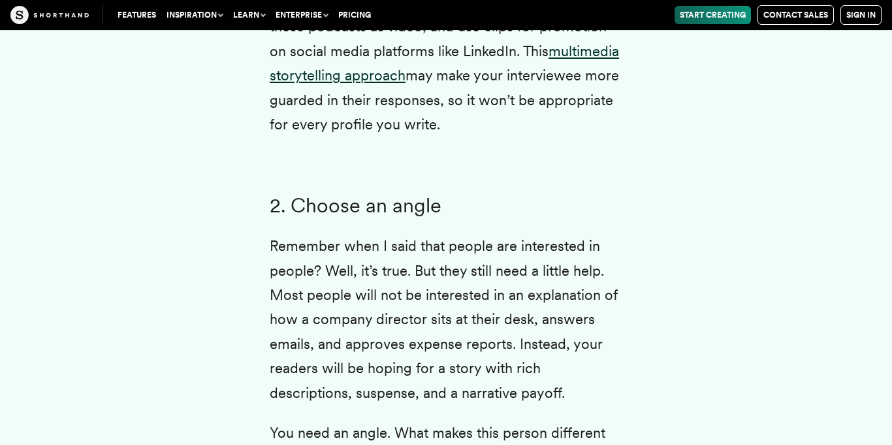
scroll to position [3789, 0]
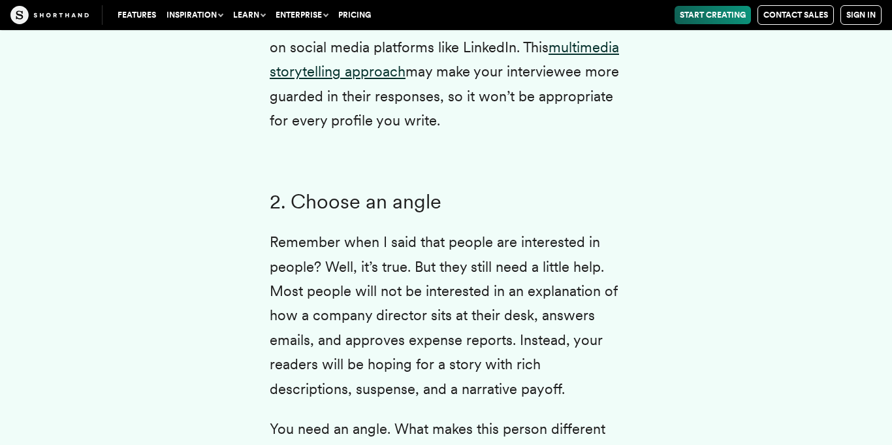
click at [359, 240] on p "Remember when I said that people are interested in people? Well, it’s true. But…" at bounding box center [446, 315] width 353 height 171
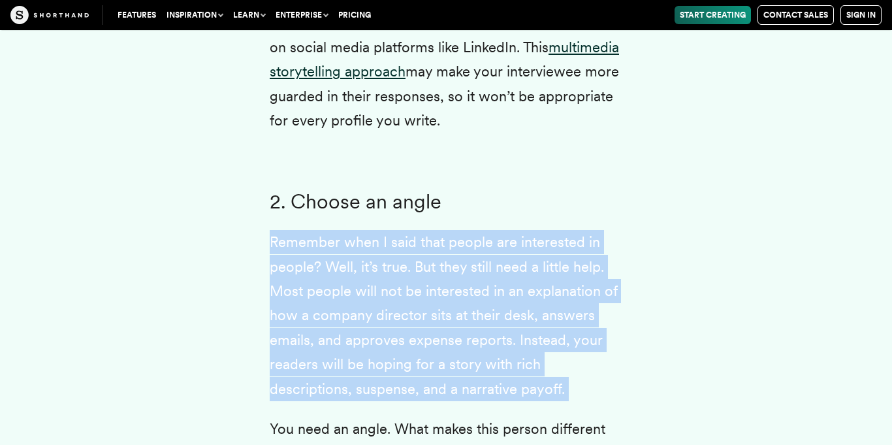
click at [359, 240] on p "Remember when I said that people are interested in people? Well, it’s true. But…" at bounding box center [446, 315] width 353 height 171
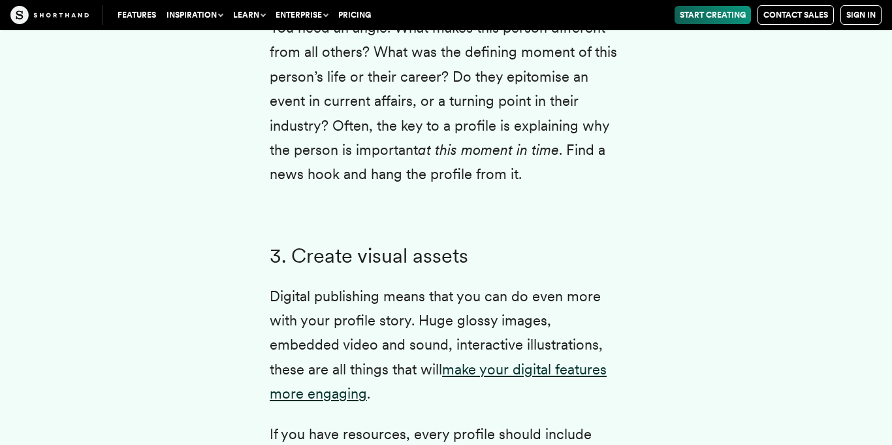
scroll to position [4194, 0]
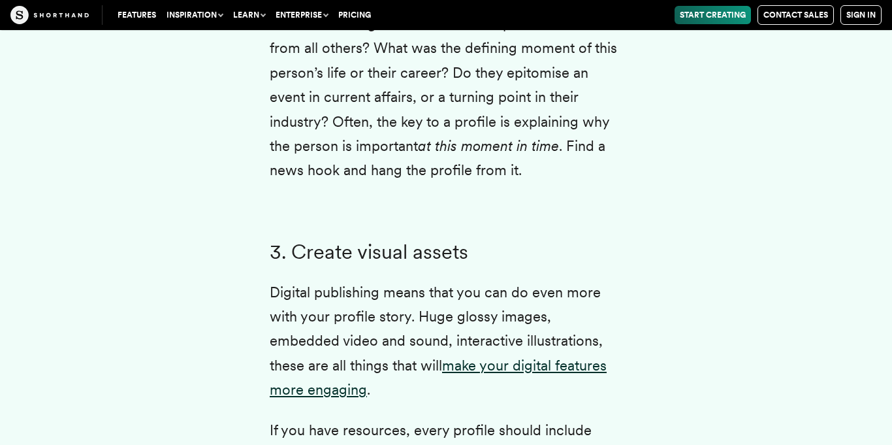
click at [331, 260] on h3 "3. Create visual assets" at bounding box center [446, 252] width 353 height 24
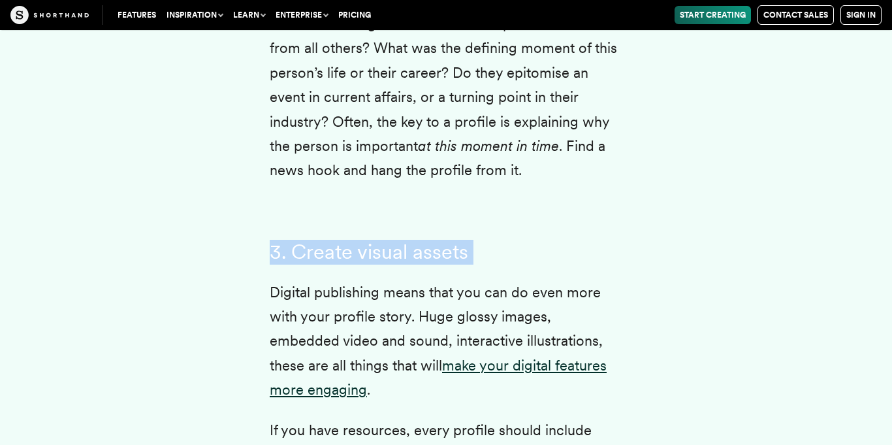
click at [331, 260] on h3 "3. Create visual assets" at bounding box center [446, 252] width 353 height 24
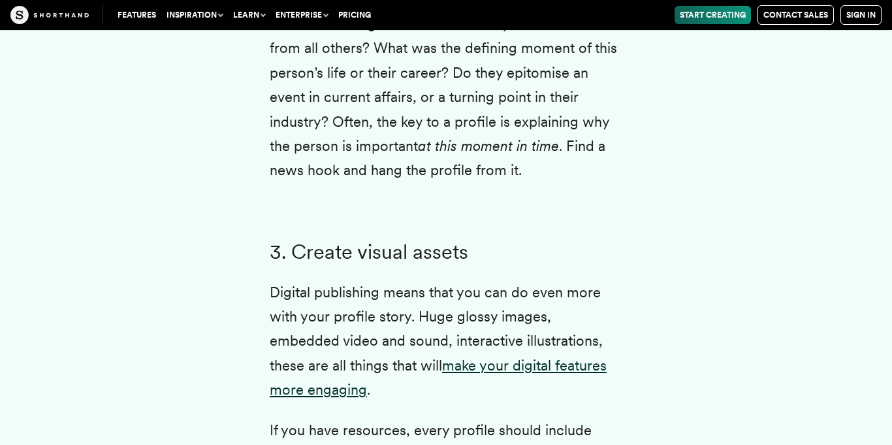
click at [293, 307] on p "Digital publishing means that you can do even more with your profile story. Hug…" at bounding box center [446, 341] width 353 height 122
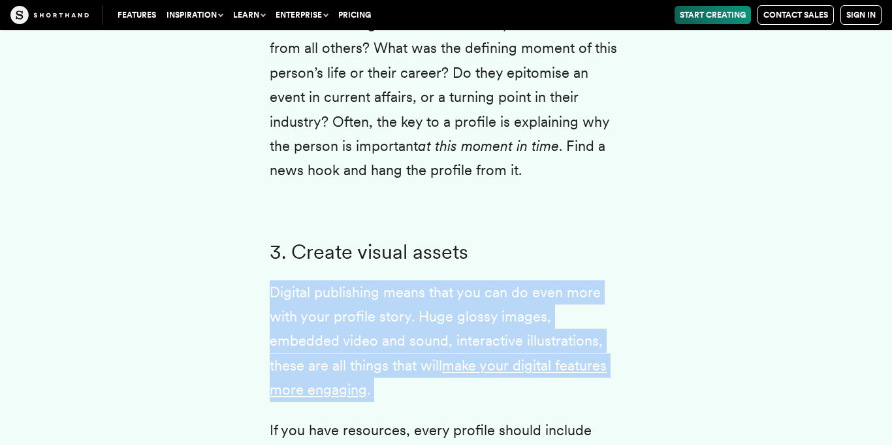
click at [293, 307] on p "Digital publishing means that you can do even more with your profile story. Hug…" at bounding box center [446, 341] width 353 height 122
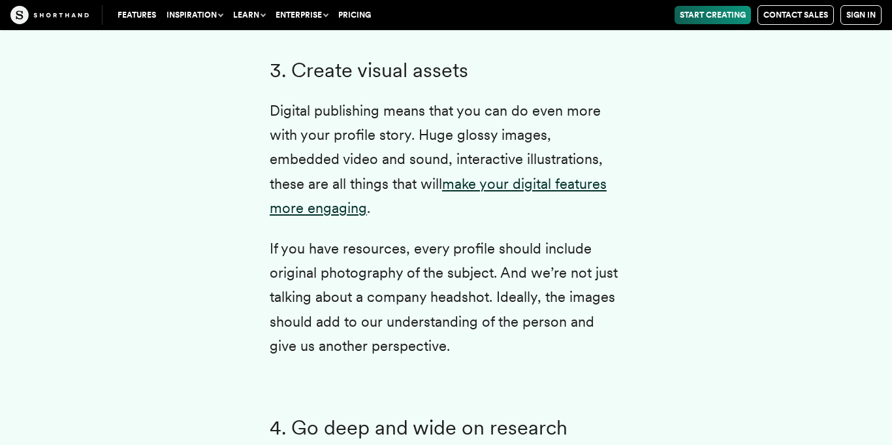
scroll to position [4386, 0]
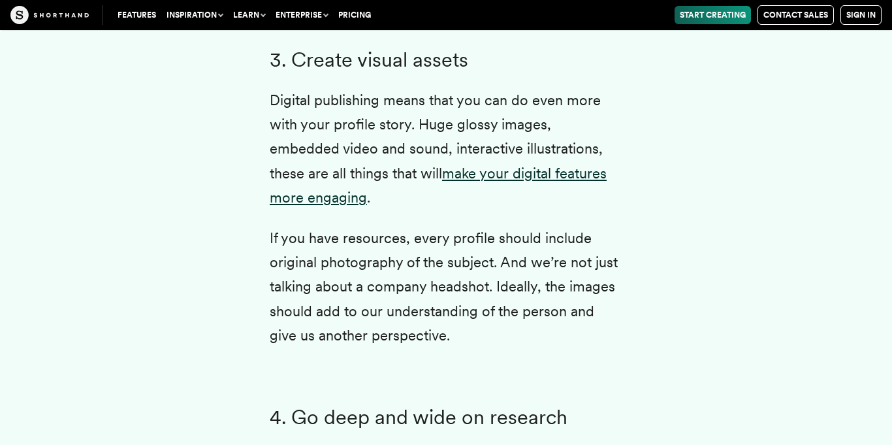
click at [303, 250] on p "If you have resources, every profile should include original photography of the…" at bounding box center [446, 287] width 353 height 122
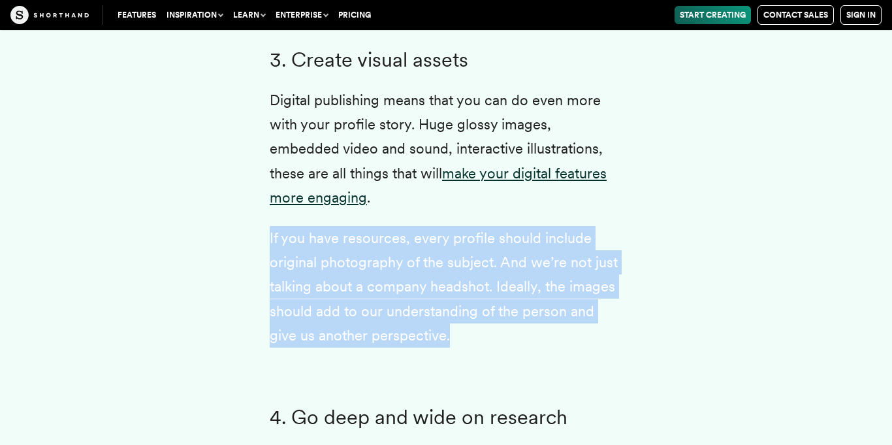
click at [303, 250] on p "If you have resources, every profile should include original photography of the…" at bounding box center [446, 287] width 353 height 122
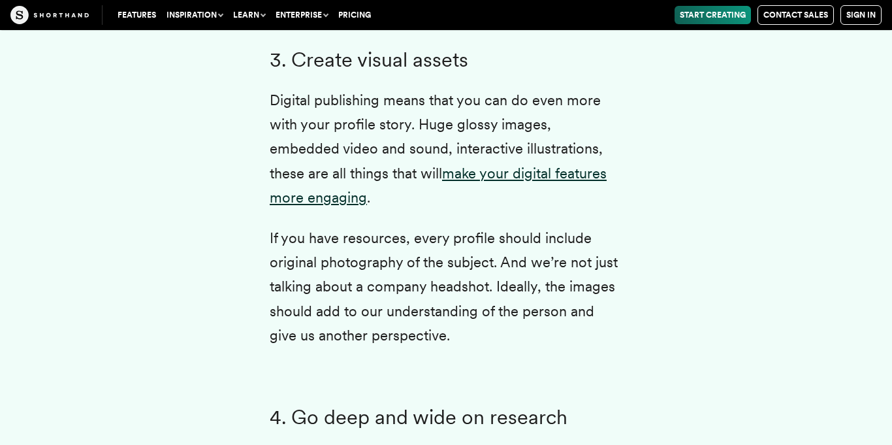
click at [303, 250] on p "If you have resources, every profile should include original photography of the…" at bounding box center [446, 287] width 353 height 122
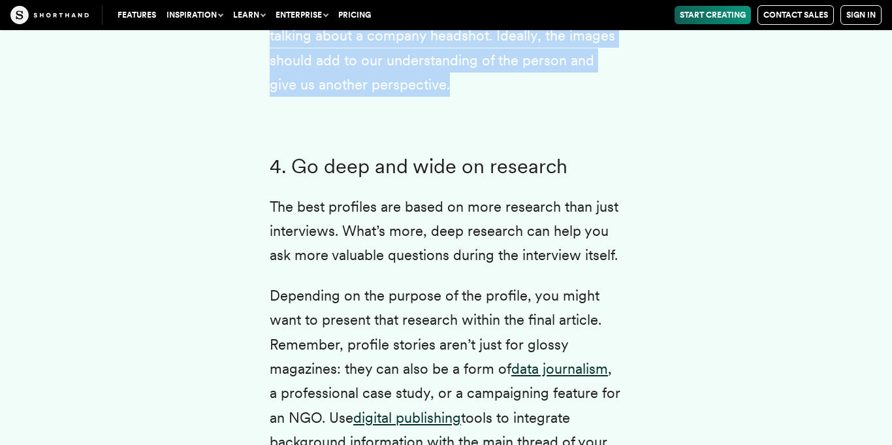
scroll to position [4649, 0]
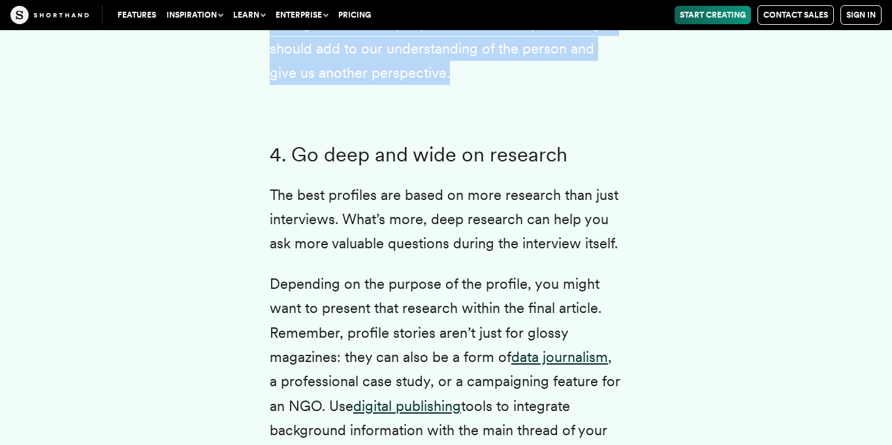
click at [338, 214] on p "The best profiles are based on more research than just interviews. What’s more,…" at bounding box center [446, 219] width 353 height 73
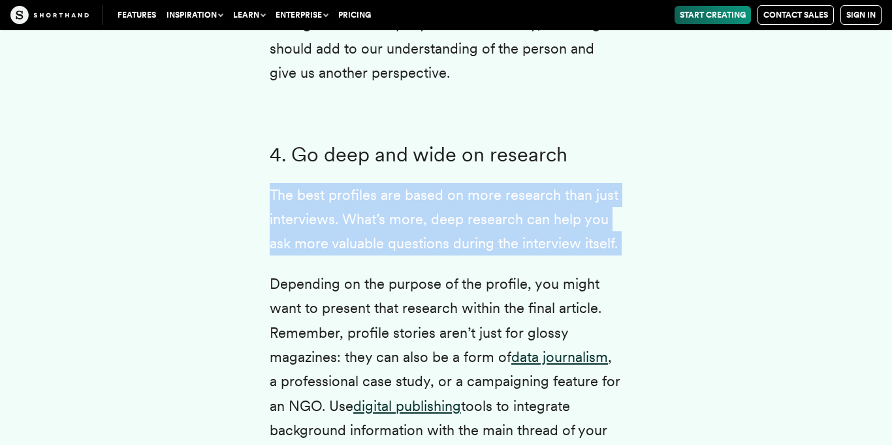
click at [351, 163] on h3 "4. Go deep and wide on research" at bounding box center [446, 155] width 353 height 24
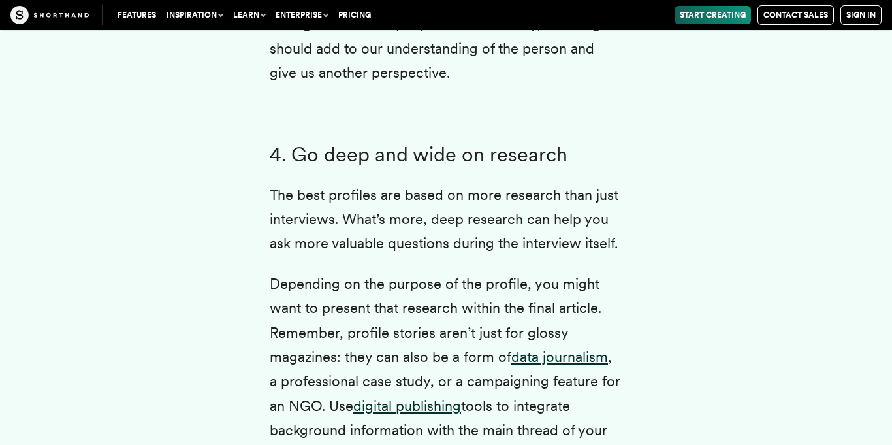
click at [351, 163] on h3 "4. Go deep and wide on research" at bounding box center [446, 155] width 353 height 24
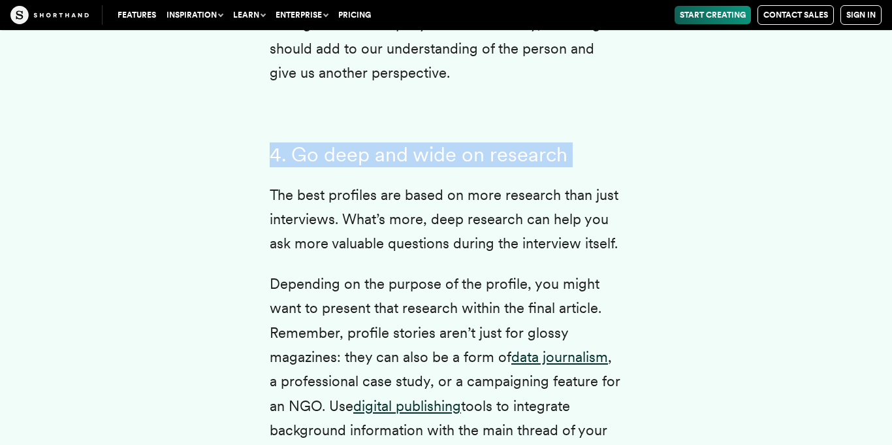
click at [348, 211] on p "The best profiles are based on more research than just interviews. What’s more,…" at bounding box center [446, 219] width 353 height 73
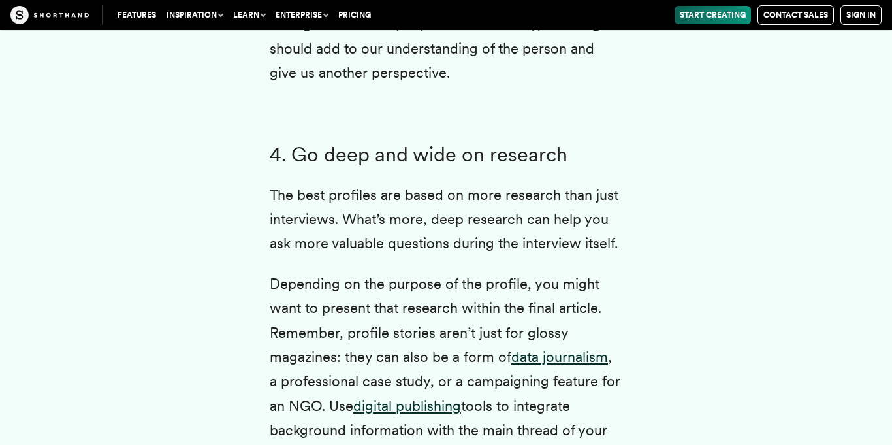
click at [348, 211] on p "The best profiles are based on more research than just interviews. What’s more,…" at bounding box center [446, 219] width 353 height 73
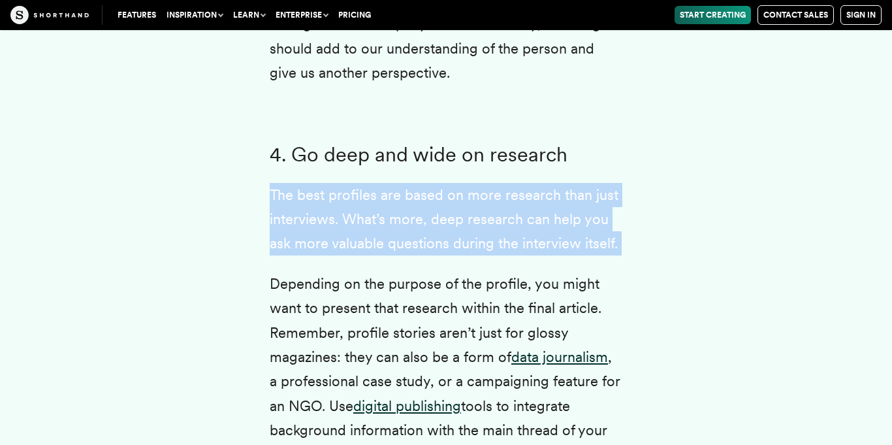
click at [348, 211] on p "The best profiles are based on more research than just interviews. What’s more,…" at bounding box center [446, 219] width 353 height 73
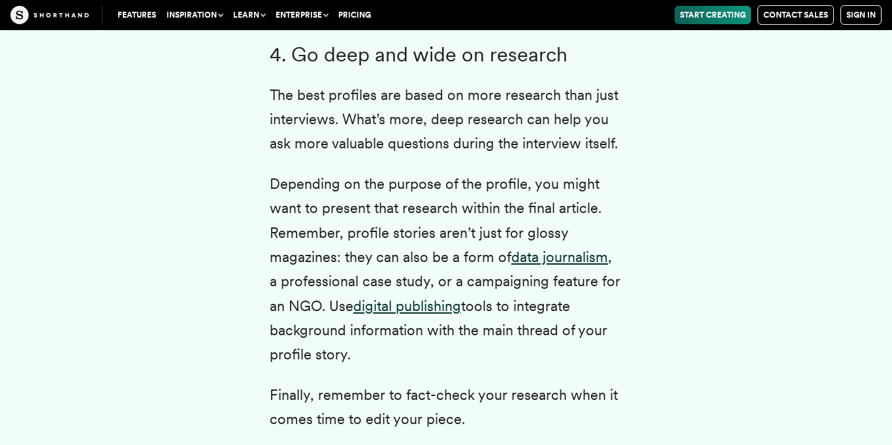
scroll to position [4770, 0]
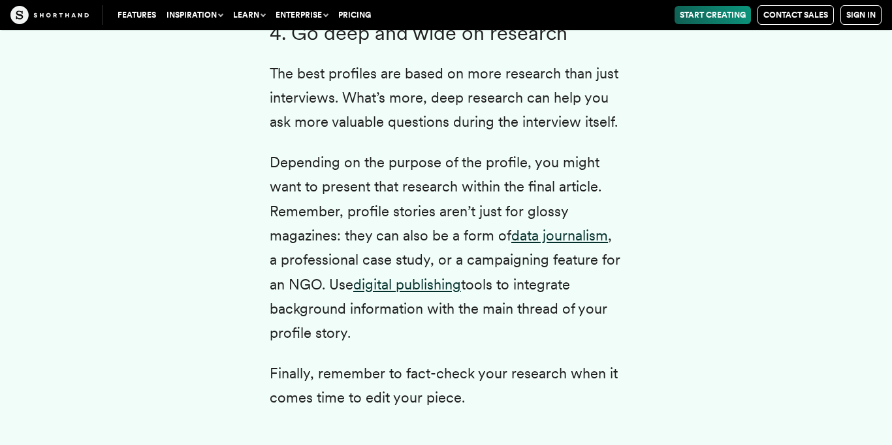
click at [329, 263] on p "Depending on the purpose of the profile, you might want to present that researc…" at bounding box center [446, 247] width 353 height 195
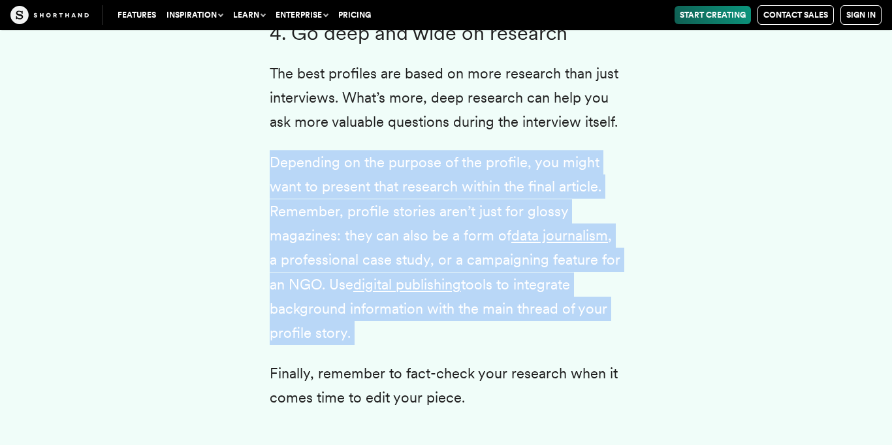
click at [325, 272] on p "Depending on the purpose of the profile, you might want to present that researc…" at bounding box center [446, 247] width 353 height 195
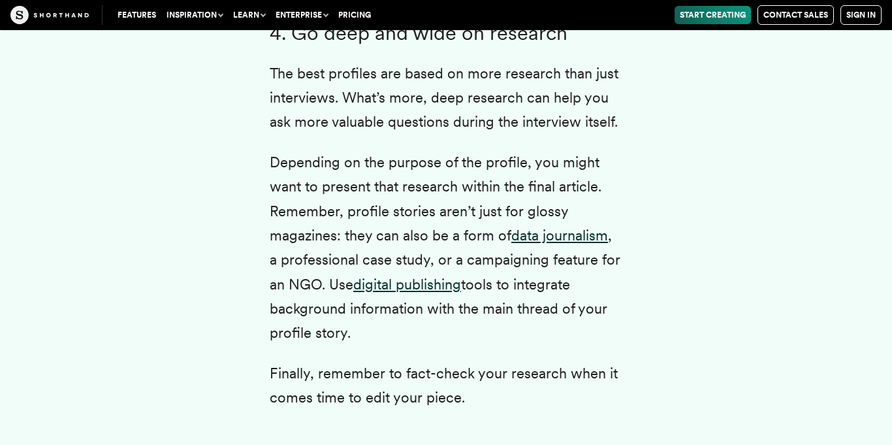
click at [330, 279] on p "Depending on the purpose of the profile, you might want to present that researc…" at bounding box center [446, 247] width 353 height 195
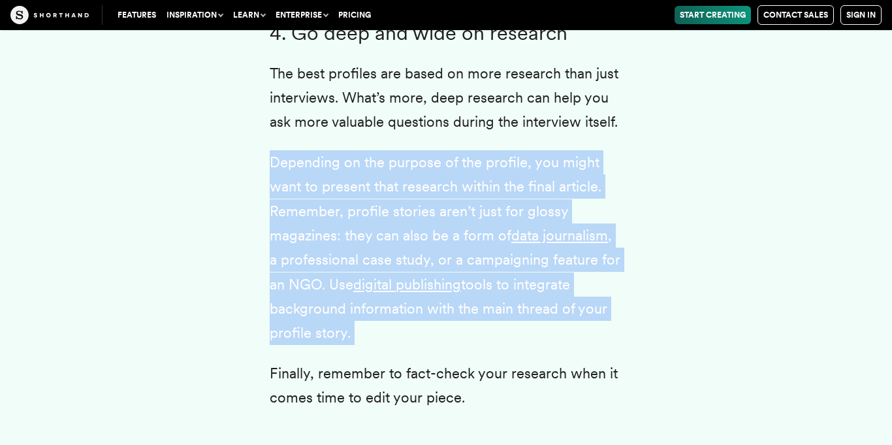
click at [330, 279] on p "Depending on the purpose of the profile, you might want to present that researc…" at bounding box center [446, 247] width 353 height 195
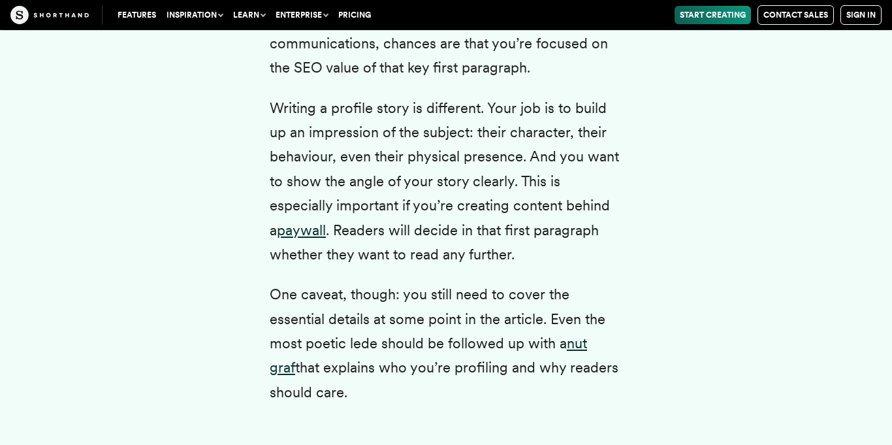
scroll to position [5321, 0]
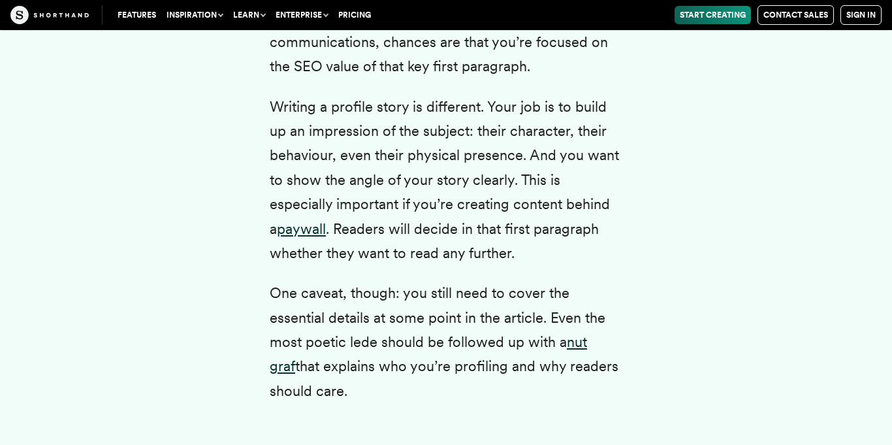
click at [330, 279] on div "Profile writing is a question of balance. You want to use the subject’s own wor…" at bounding box center [446, 18] width 353 height 5301
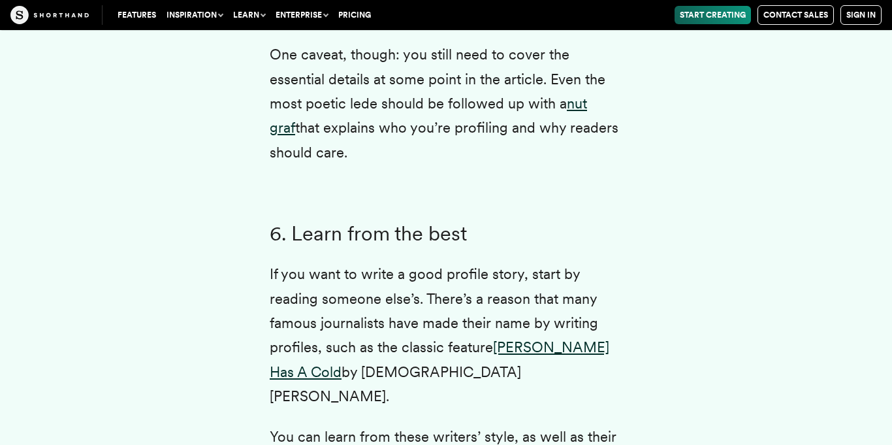
scroll to position [5560, 0]
click at [338, 285] on p "If you want to write a good profile story, start by reading someone else’s. The…" at bounding box center [446, 334] width 353 height 146
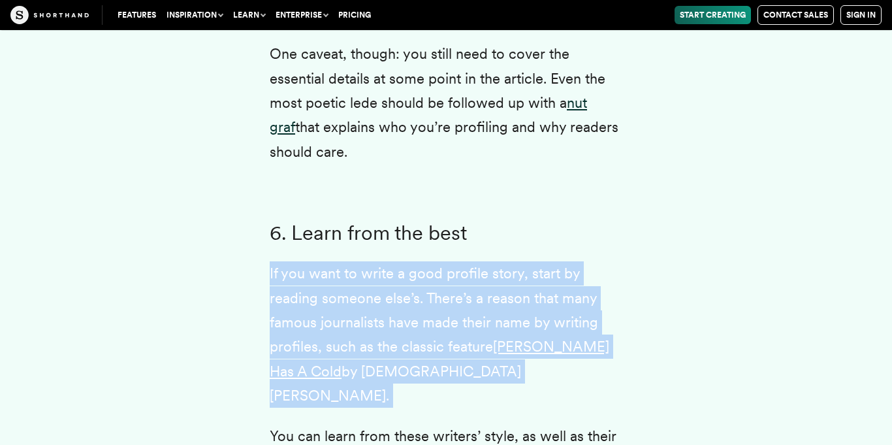
click at [338, 285] on p "If you want to write a good profile story, start by reading someone else’s. The…" at bounding box center [446, 334] width 353 height 146
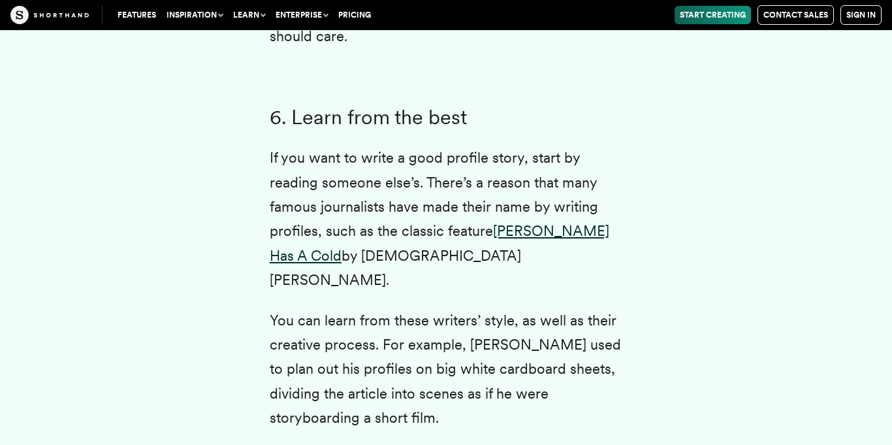
scroll to position [5757, 0]
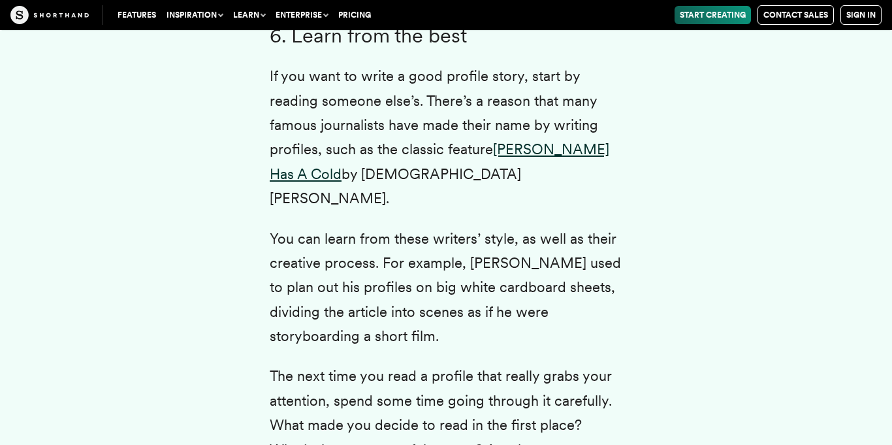
click at [358, 285] on p "You can learn from these writers’ style, as well as their creative process. For…" at bounding box center [446, 288] width 353 height 122
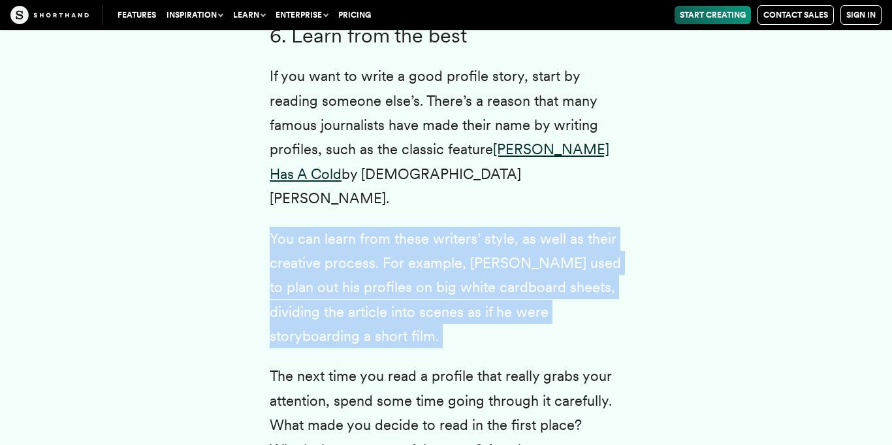
click at [358, 285] on p "You can learn from these writers’ style, as well as their creative process. For…" at bounding box center [446, 288] width 353 height 122
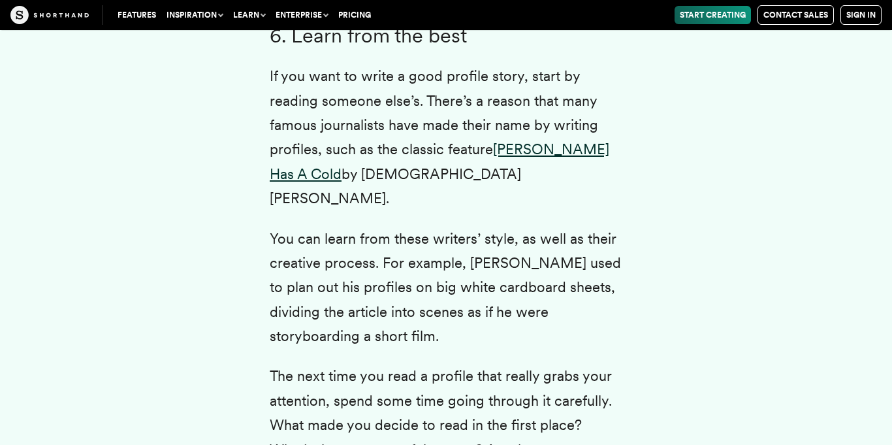
click at [358, 285] on p "You can learn from these writers’ style, as well as their creative process. For…" at bounding box center [446, 288] width 353 height 122
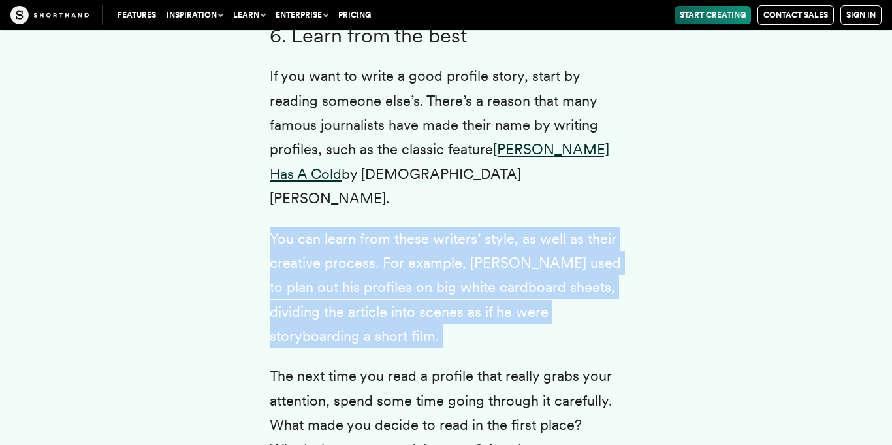
click at [358, 285] on p "You can learn from these writers’ style, as well as their creative process. For…" at bounding box center [446, 288] width 353 height 122
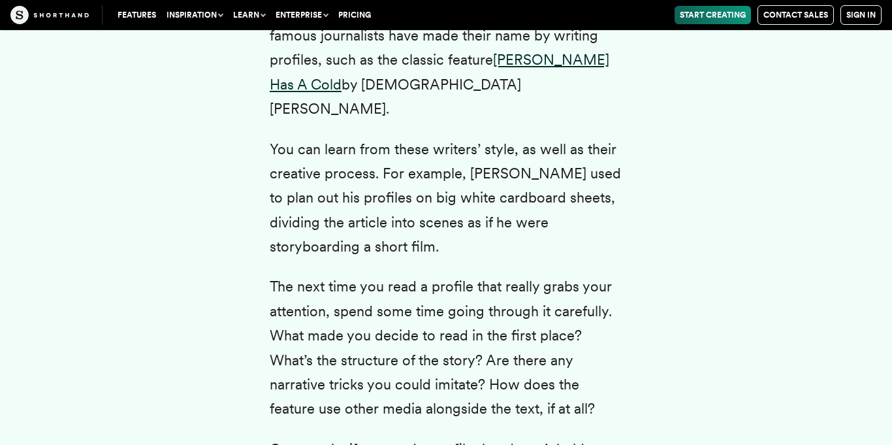
scroll to position [5855, 0]
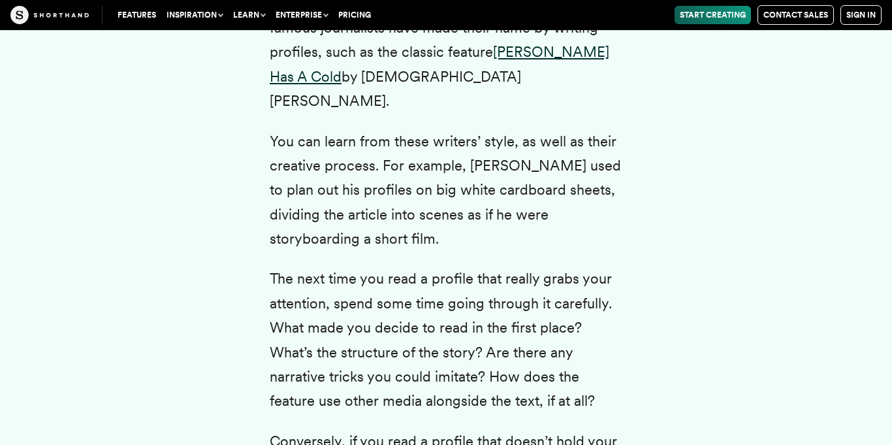
click at [333, 293] on p "The next time you read a profile that really grabs your attention, spend some t…" at bounding box center [446, 340] width 353 height 146
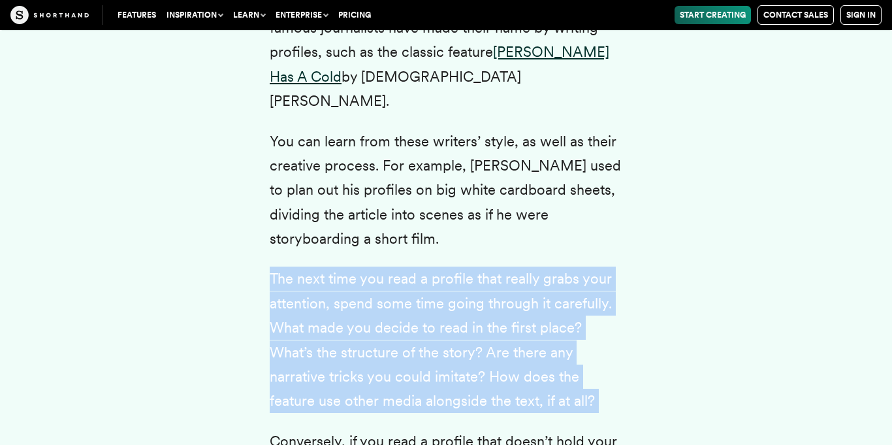
click at [333, 293] on p "The next time you read a profile that really grabs your attention, spend some t…" at bounding box center [446, 340] width 353 height 146
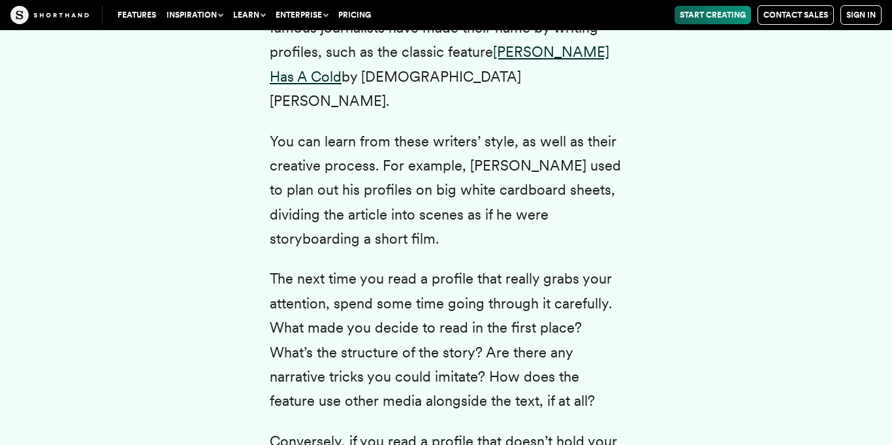
click at [333, 293] on p "The next time you read a profile that really grabs your attention, spend some t…" at bounding box center [446, 340] width 353 height 146
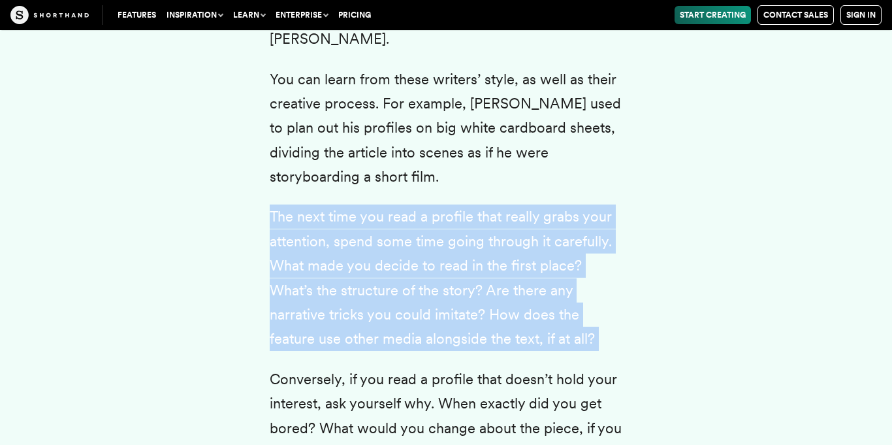
scroll to position [5917, 0]
click at [311, 374] on p "Conversely, if you read a profile that doesn’t hold your interest, ask yourself…" at bounding box center [446, 415] width 353 height 98
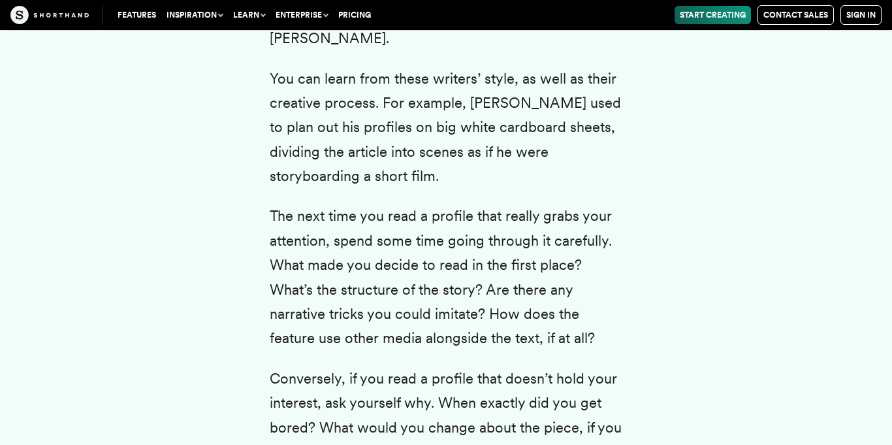
click at [311, 374] on p "Conversely, if you read a profile that doesn’t hold your interest, ask yourself…" at bounding box center [446, 415] width 353 height 98
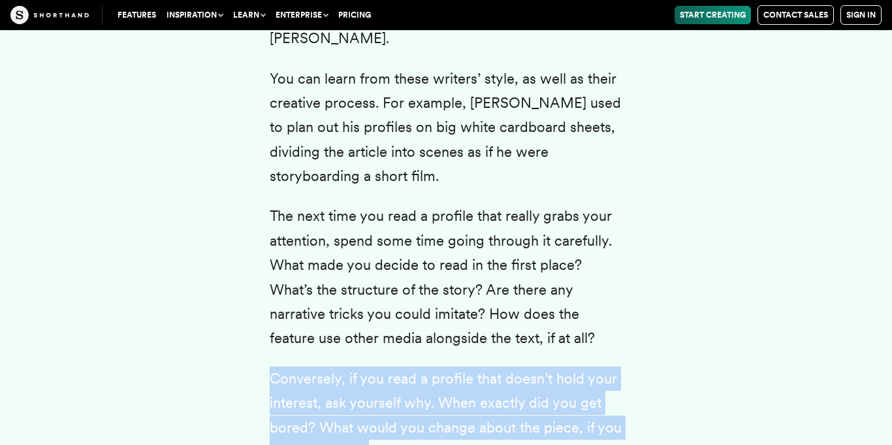
click at [311, 374] on p "Conversely, if you read a profile that doesn’t hold your interest, ask yourself…" at bounding box center [446, 415] width 353 height 98
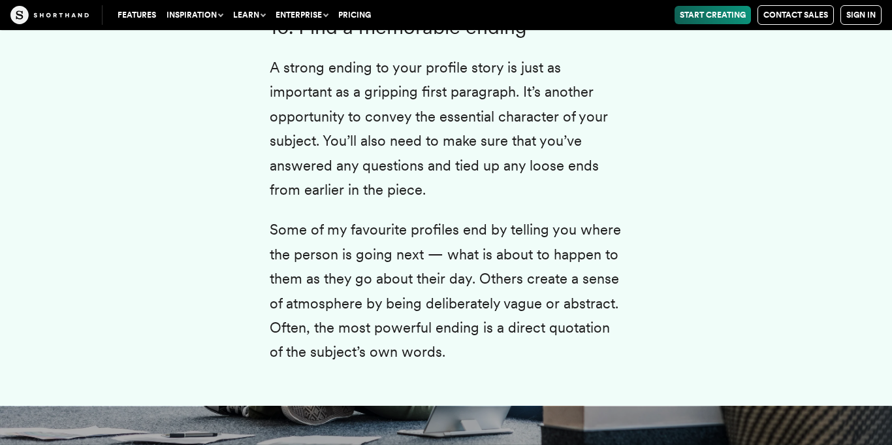
scroll to position [7585, 0]
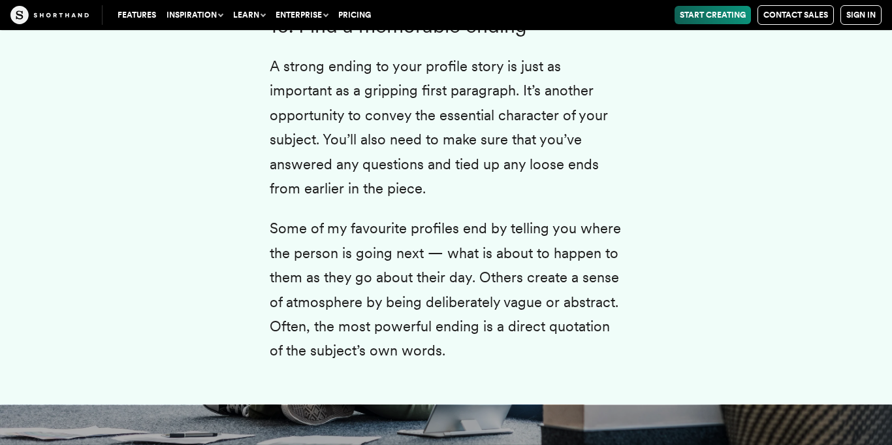
click at [327, 216] on p "Some of my favourite profiles end by telling you where the person is going next…" at bounding box center [446, 289] width 353 height 146
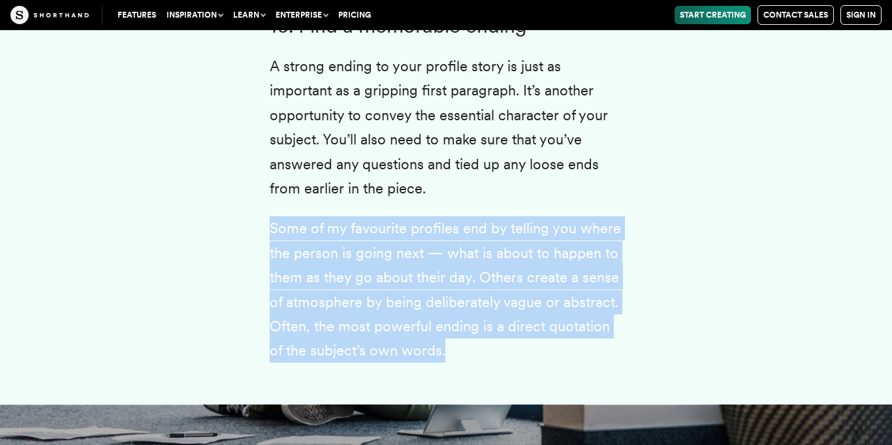
click at [327, 216] on p "Some of my favourite profiles end by telling you where the person is going next…" at bounding box center [446, 289] width 353 height 146
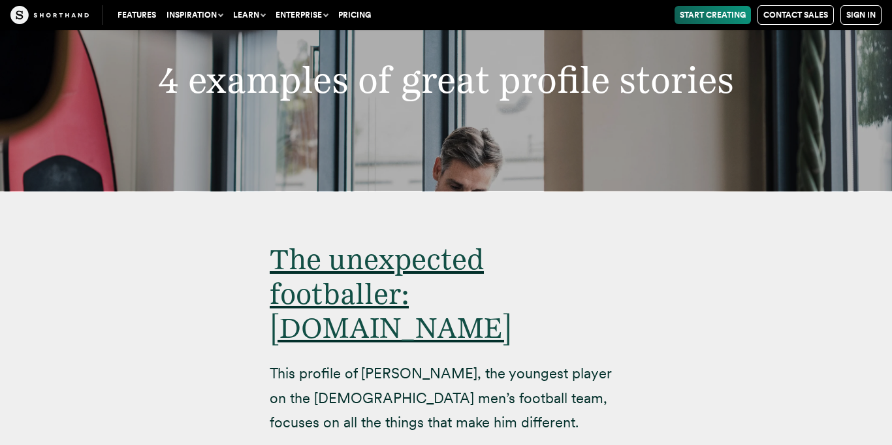
scroll to position [8022, 0]
